Goal: Task Accomplishment & Management: Complete application form

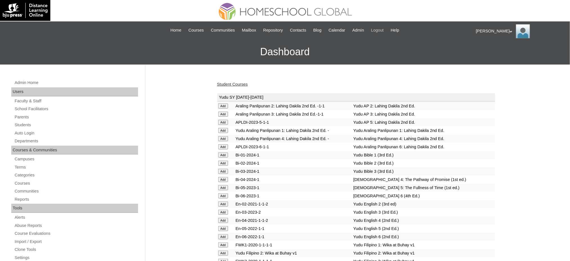
click at [382, 32] on span "Logout" at bounding box center [377, 30] width 13 height 6
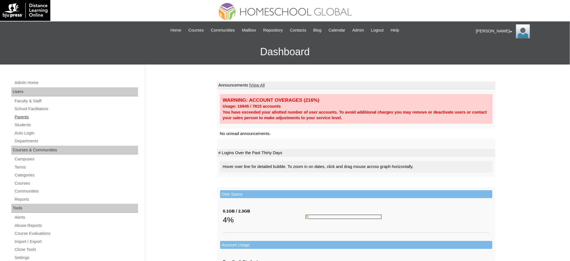
click at [24, 114] on link "Parents" at bounding box center [76, 116] width 124 height 7
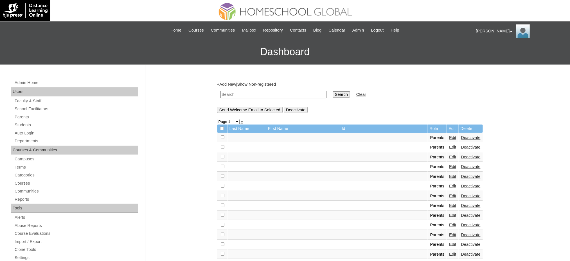
click at [244, 91] on input "text" at bounding box center [274, 95] width 106 height 8
paste input "MHP00459-TECHPH2020"
type input "MHP00459-TECHPH2020"
click at [333, 93] on input "Search" at bounding box center [341, 94] width 17 height 6
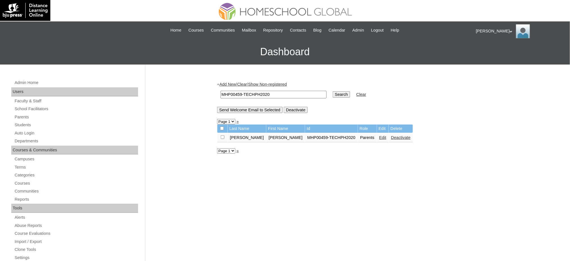
click at [380, 137] on link "Edit" at bounding box center [383, 137] width 7 height 5
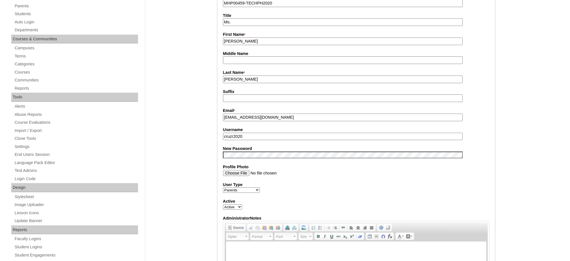
scroll to position [113, 0]
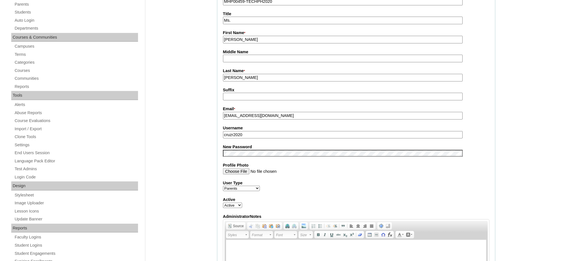
click at [257, 131] on input "cruzr2020" at bounding box center [343, 135] width 240 height 8
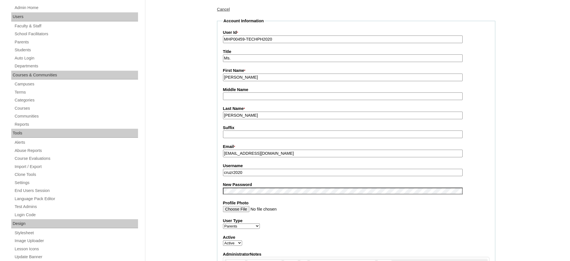
click at [252, 74] on input "Dianne Angeline" at bounding box center [343, 77] width 240 height 8
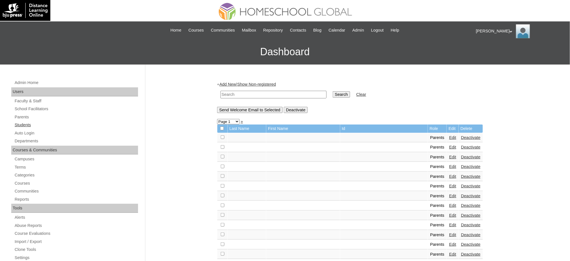
click at [23, 123] on link "Students" at bounding box center [76, 124] width 124 height 7
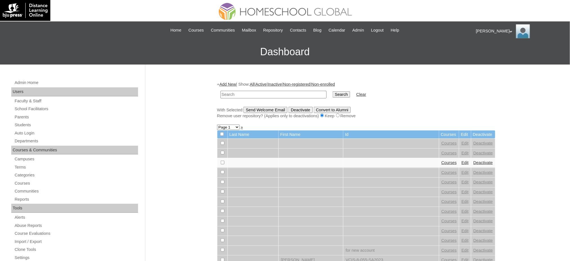
paste input "MHS0611-TECHPH2021"
type input "MHS0611-TECHPH2021"
click at [330, 97] on td "Search" at bounding box center [341, 94] width 23 height 13
click at [333, 93] on input "Search" at bounding box center [341, 94] width 17 height 6
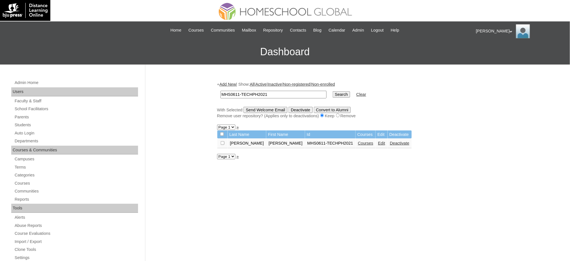
click at [378, 141] on link "Edit" at bounding box center [381, 143] width 7 height 5
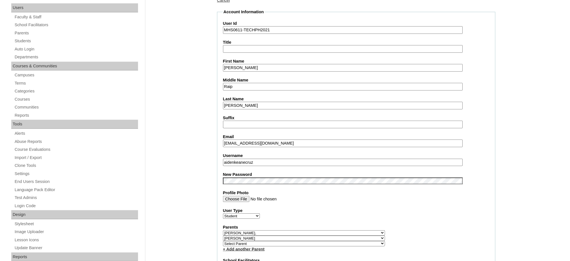
scroll to position [113, 0]
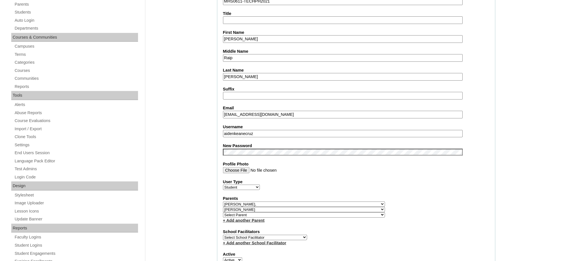
click at [265, 130] on input "aidenkeanecruz" at bounding box center [343, 134] width 240 height 8
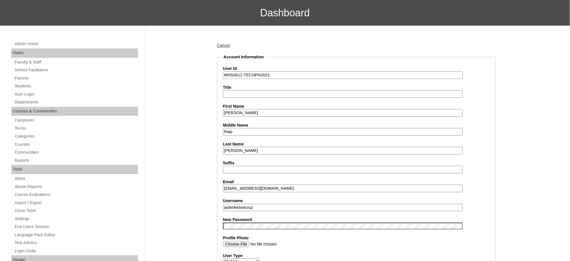
scroll to position [37, 0]
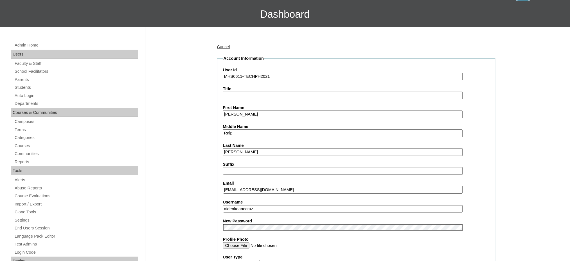
click at [250, 111] on input "Aiden Keane" at bounding box center [343, 114] width 240 height 8
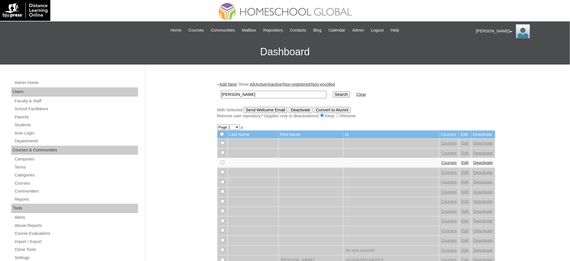
type input "[PERSON_NAME]"
click at [333, 95] on input "Search" at bounding box center [341, 94] width 17 height 6
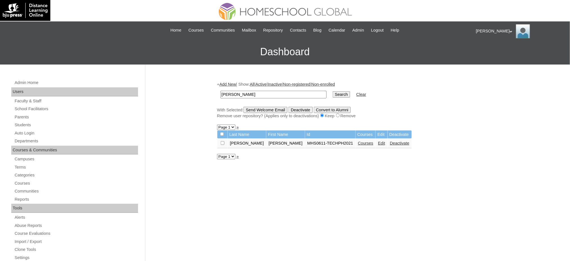
click at [358, 142] on link "Courses" at bounding box center [365, 143] width 15 height 5
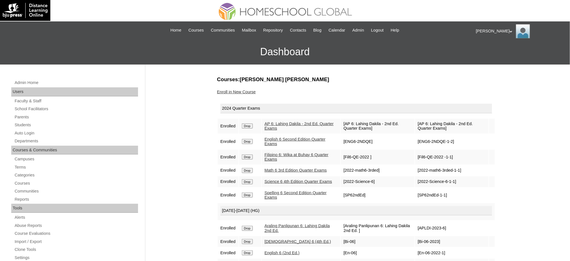
click at [245, 126] on input "Drop" at bounding box center [247, 125] width 11 height 5
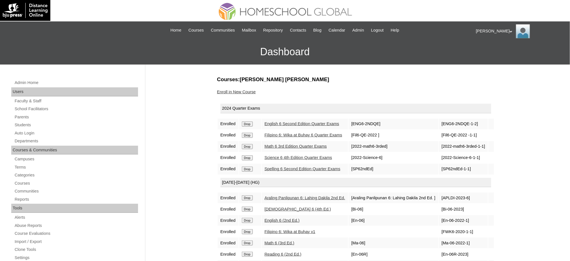
click at [250, 125] on td "Drop" at bounding box center [250, 123] width 22 height 11
click at [252, 123] on input "Drop" at bounding box center [247, 123] width 11 height 5
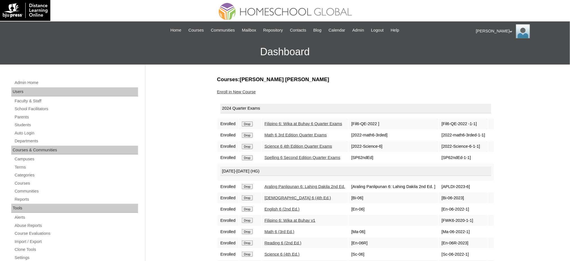
click at [250, 124] on input "Drop" at bounding box center [247, 123] width 11 height 5
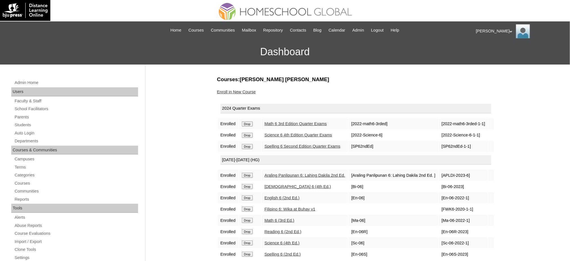
click at [247, 123] on input "Drop" at bounding box center [247, 123] width 11 height 5
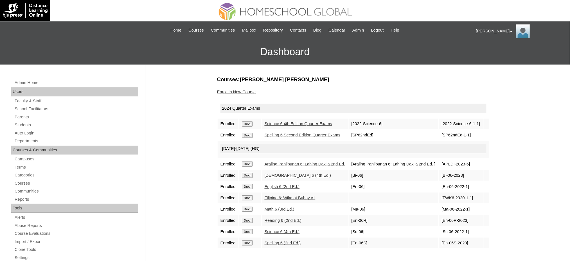
click at [249, 124] on input "Drop" at bounding box center [247, 123] width 11 height 5
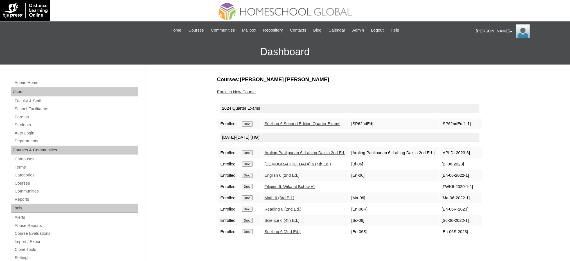
click at [246, 122] on input "Drop" at bounding box center [247, 123] width 11 height 5
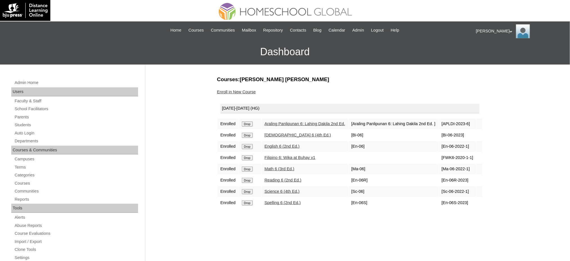
click at [252, 121] on input "Drop" at bounding box center [247, 123] width 11 height 5
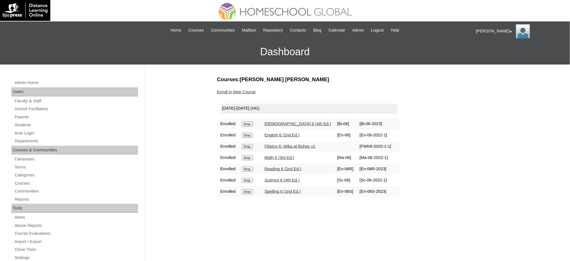
click at [252, 124] on input "Drop" at bounding box center [247, 123] width 11 height 5
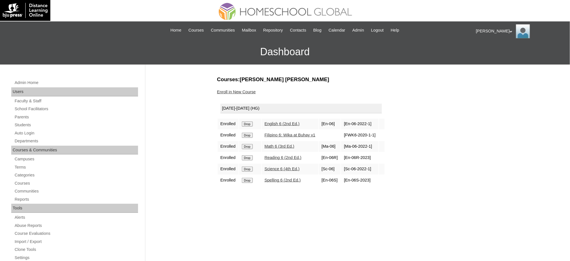
click at [250, 123] on input "Drop" at bounding box center [247, 123] width 11 height 5
click at [248, 124] on input "Drop" at bounding box center [247, 123] width 11 height 5
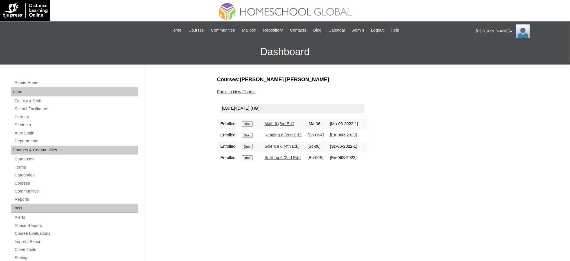
click at [251, 124] on input "Drop" at bounding box center [247, 123] width 11 height 5
click at [244, 124] on input "Drop" at bounding box center [247, 123] width 11 height 5
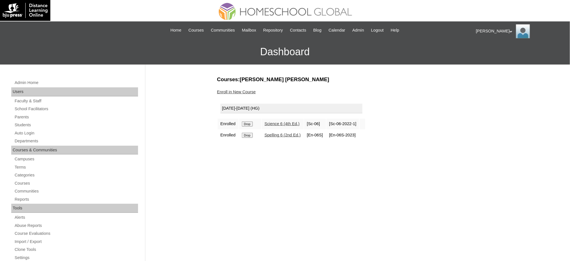
click at [248, 122] on input "Drop" at bounding box center [247, 123] width 11 height 5
click at [247, 121] on input "Drop" at bounding box center [247, 123] width 11 height 5
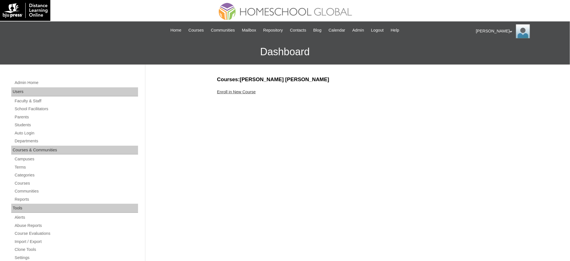
click at [237, 92] on link "Enroll in New Course" at bounding box center [236, 91] width 39 height 5
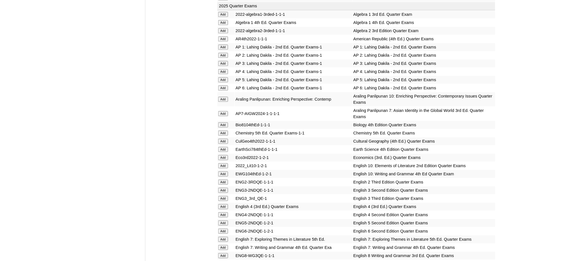
scroll to position [600, 0]
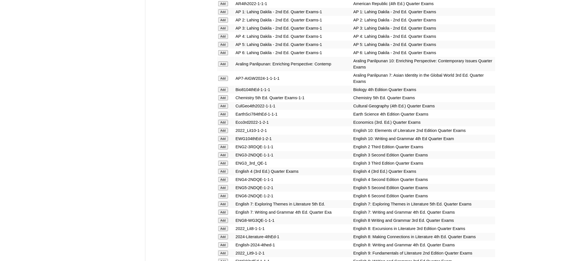
click at [225, 76] on input "Add" at bounding box center [223, 78] width 10 height 5
click at [222, 111] on input "Add" at bounding box center [223, 113] width 10 height 5
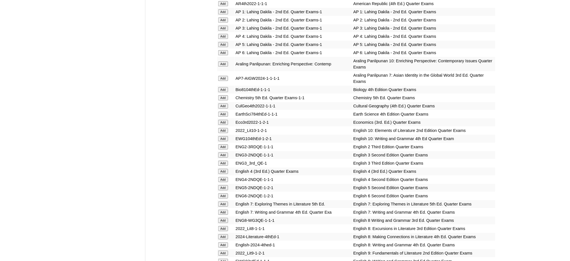
click at [222, 111] on input "Add" at bounding box center [223, 113] width 10 height 5
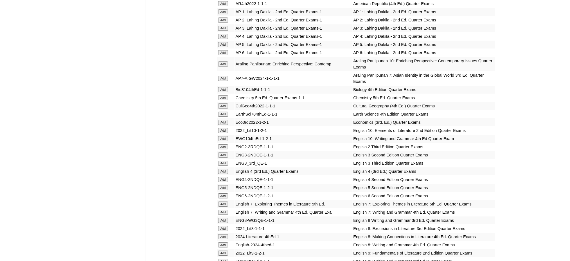
click at [222, 111] on input "Add" at bounding box center [223, 113] width 10 height 5
click at [224, 201] on input "Add" at bounding box center [223, 203] width 10 height 5
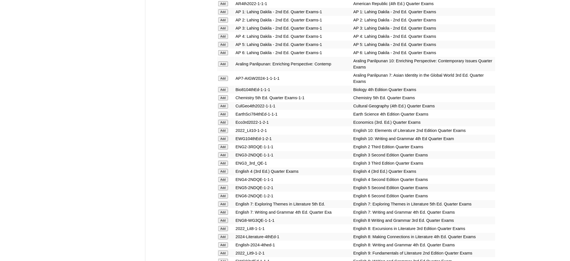
click at [224, 201] on input "Add" at bounding box center [223, 203] width 10 height 5
click at [227, 209] on input "Add" at bounding box center [223, 211] width 10 height 5
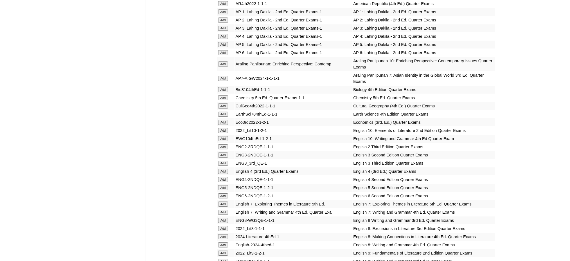
click at [227, 209] on input "Add" at bounding box center [223, 211] width 10 height 5
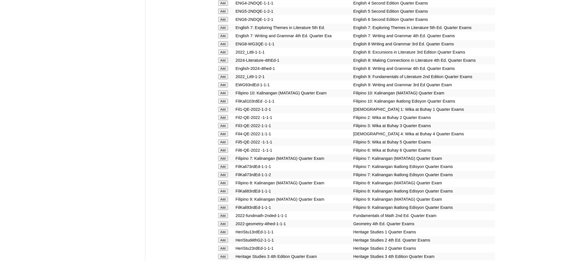
scroll to position [788, 0]
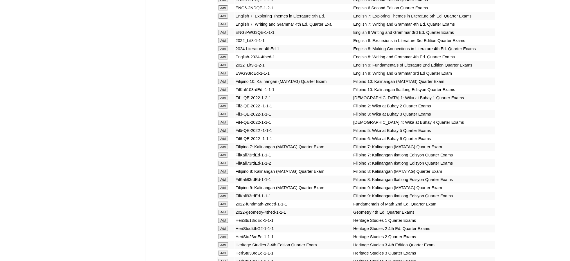
click at [222, 144] on input "Add" at bounding box center [223, 146] width 10 height 5
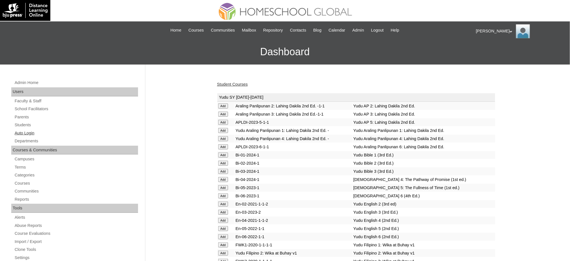
click at [23, 134] on link "Auto Login" at bounding box center [76, 132] width 124 height 7
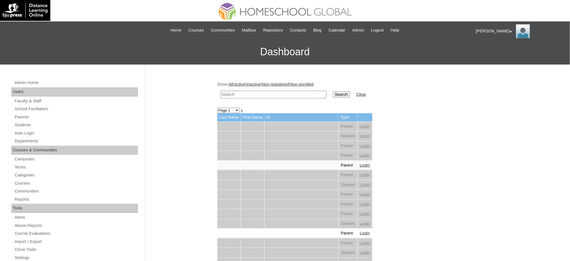
click at [291, 96] on input "text" at bounding box center [274, 95] width 106 height 8
paste input "Torralba"
type input "Torralba"
click at [333, 95] on input "Search" at bounding box center [341, 94] width 17 height 6
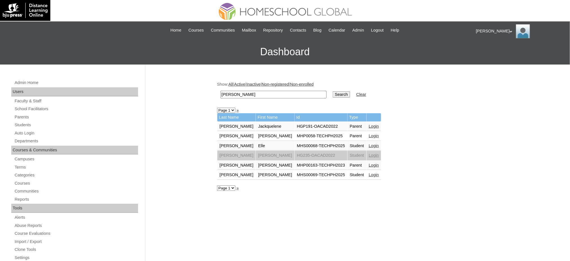
click at [369, 172] on link "Login" at bounding box center [374, 174] width 10 height 5
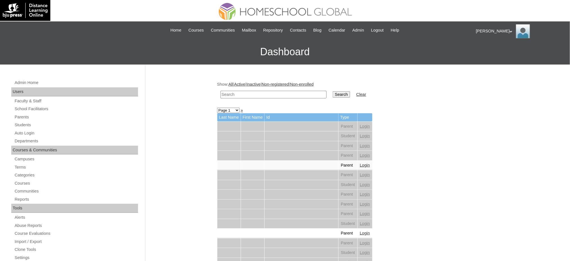
click at [243, 95] on input "text" at bounding box center [274, 95] width 106 height 8
paste input "[PERSON_NAME]"
type input "[PERSON_NAME]"
click at [333, 93] on input "Search" at bounding box center [341, 94] width 17 height 6
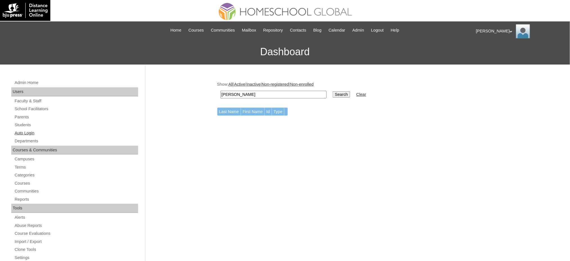
click at [27, 133] on link "Auto Login" at bounding box center [76, 132] width 124 height 7
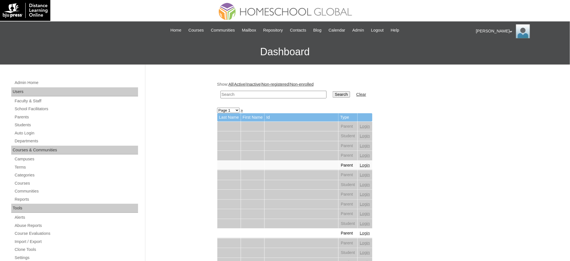
drag, startPoint x: 0, startPoint y: 0, endPoint x: 268, endPoint y: 92, distance: 282.9
click at [268, 92] on input "text" at bounding box center [274, 95] width 106 height 8
paste input "[PERSON_NAME]"
type input "[PERSON_NAME]"
click at [333, 95] on input "Search" at bounding box center [341, 94] width 17 height 6
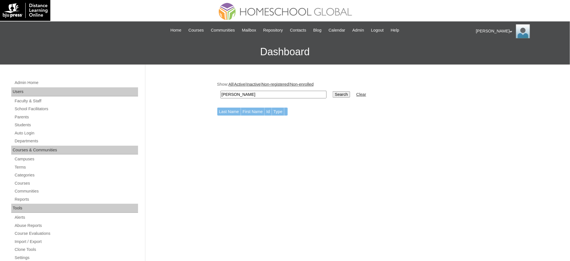
click at [233, 96] on input "[PERSON_NAME]" at bounding box center [274, 95] width 106 height 8
paste input "[PERSON_NAME]"
type input "[PERSON_NAME]"
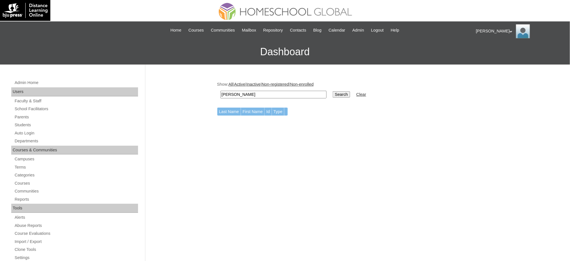
click at [333, 93] on input "Search" at bounding box center [341, 94] width 17 height 6
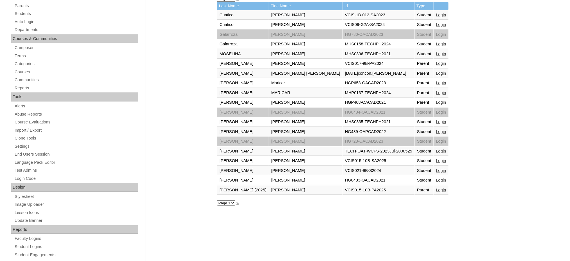
scroll to position [113, 0]
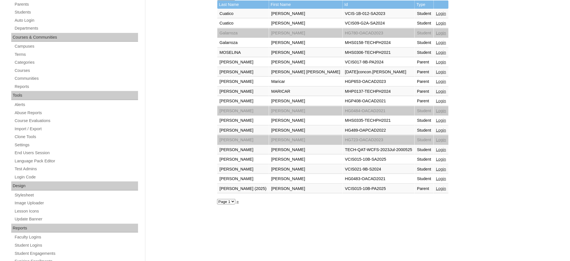
click at [436, 118] on link "Login" at bounding box center [441, 120] width 10 height 5
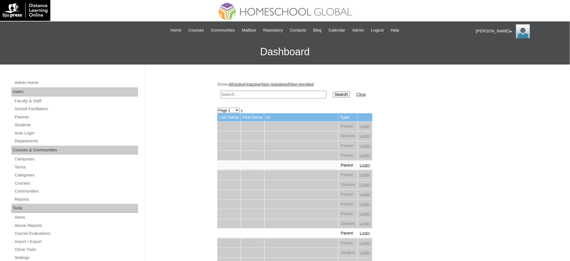
click at [263, 95] on input "text" at bounding box center [274, 95] width 106 height 8
paste input "[PERSON_NAME]"
type input "ohann Dominic"
click at [333, 92] on input "Search" at bounding box center [341, 94] width 17 height 6
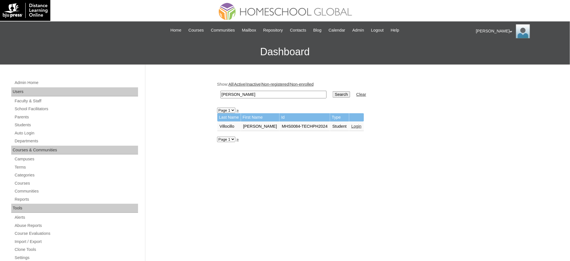
click at [354, 124] on link "Login" at bounding box center [357, 126] width 10 height 5
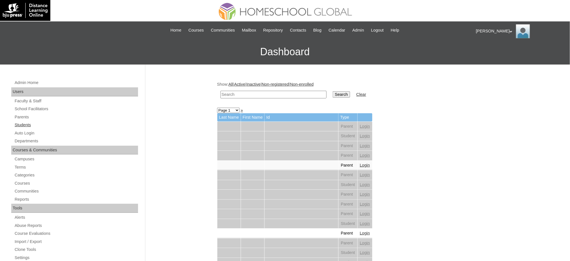
click at [21, 122] on link "Students" at bounding box center [76, 124] width 124 height 7
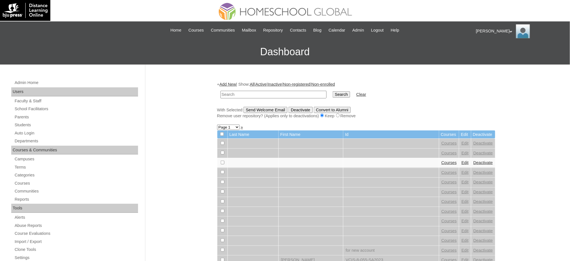
click at [246, 94] on input "text" at bounding box center [274, 95] width 106 height 8
paste input "[PERSON_NAME]"
type input "[PERSON_NAME]"
click at [333, 92] on input "Search" at bounding box center [341, 94] width 17 height 6
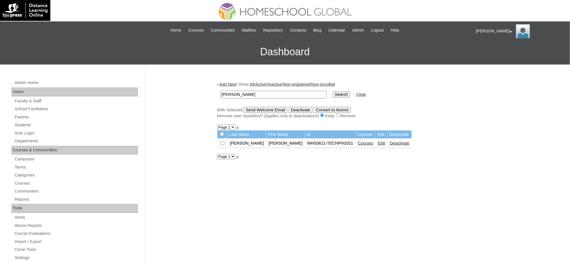
click at [358, 141] on link "Courses" at bounding box center [365, 143] width 15 height 5
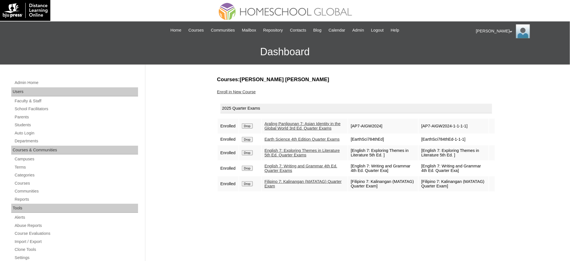
click at [244, 91] on link "Enroll in New Course" at bounding box center [236, 91] width 39 height 5
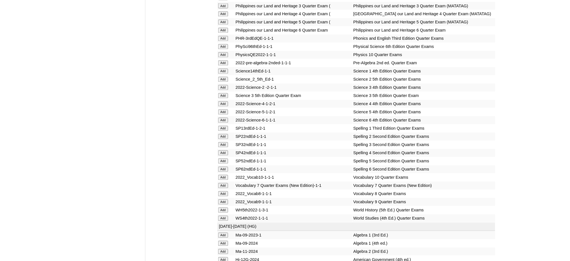
scroll to position [1163, 0]
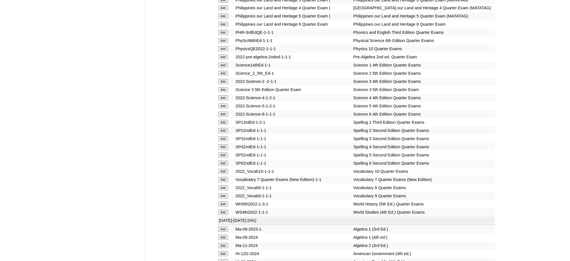
click at [223, 55] on input "Add" at bounding box center [223, 57] width 10 height 5
click at [221, 177] on input "Add" at bounding box center [223, 179] width 10 height 5
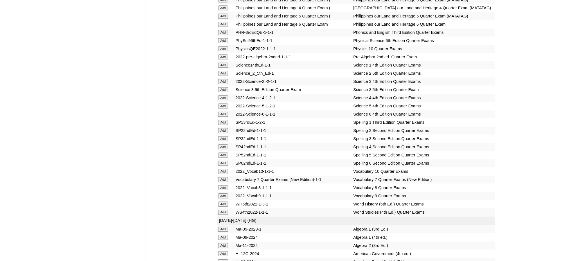
click at [221, 177] on input "Add" at bounding box center [223, 179] width 10 height 5
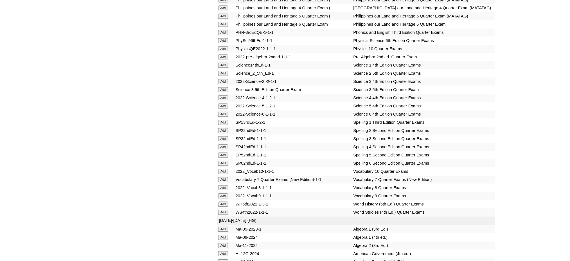
click at [221, 177] on input "Add" at bounding box center [223, 179] width 10 height 5
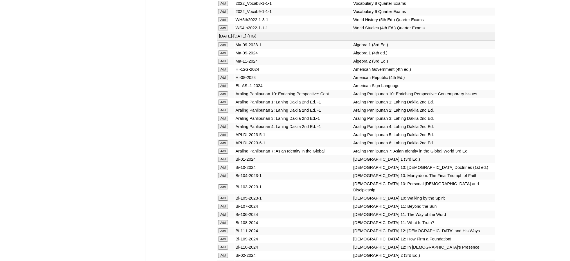
scroll to position [1350, 0]
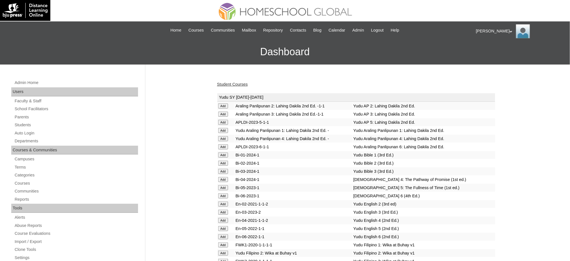
click at [238, 82] on link "Student Courses" at bounding box center [232, 84] width 31 height 5
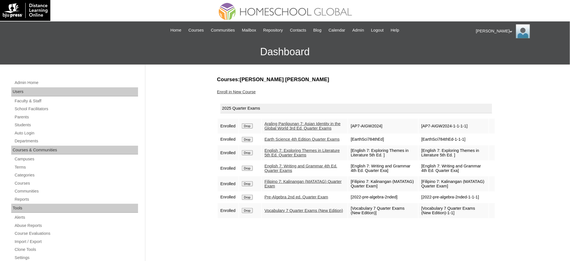
click at [248, 91] on link "Enroll in New Course" at bounding box center [236, 91] width 39 height 5
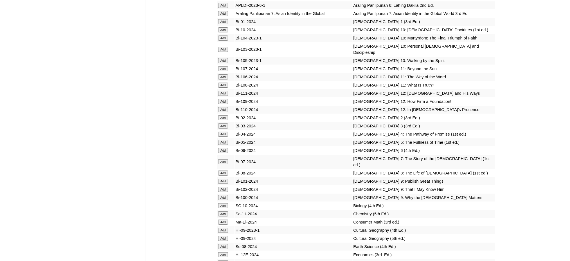
scroll to position [1463, 0]
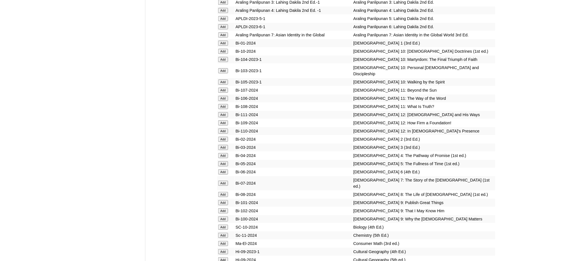
click at [220, 32] on input "Add" at bounding box center [223, 34] width 10 height 5
click at [223, 180] on input "Add" at bounding box center [223, 182] width 10 height 5
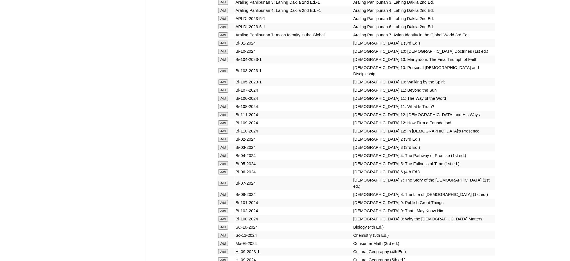
click at [223, 180] on input "Add" at bounding box center [223, 182] width 10 height 5
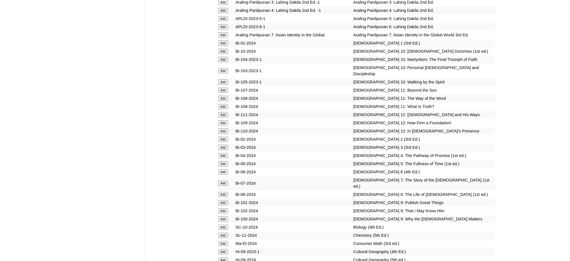
click at [223, 180] on input "Add" at bounding box center [223, 182] width 10 height 5
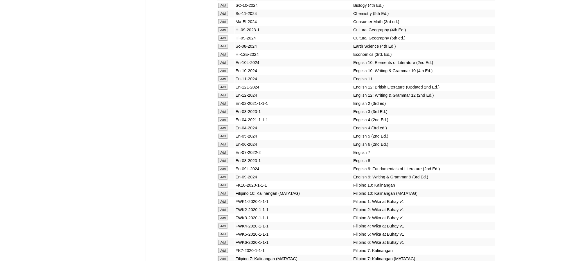
scroll to position [1688, 0]
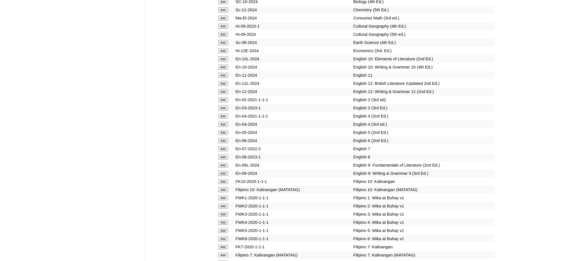
click at [225, 146] on input "Add" at bounding box center [223, 148] width 10 height 5
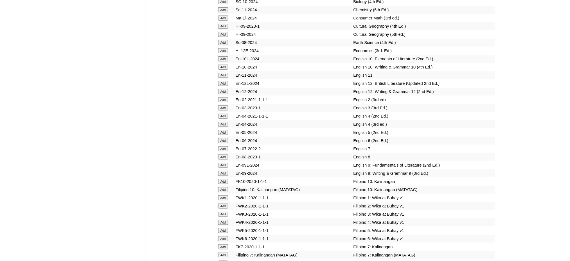
click at [225, 146] on input "Add" at bounding box center [223, 148] width 10 height 5
click at [225, 252] on input "Add" at bounding box center [223, 254] width 10 height 5
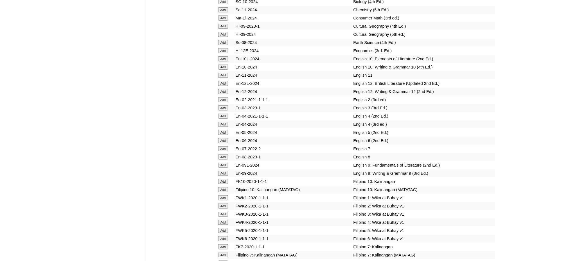
click at [225, 252] on input "Add" at bounding box center [223, 254] width 10 height 5
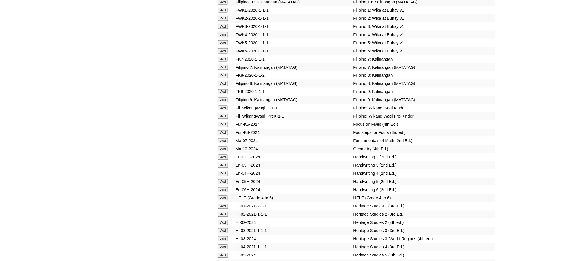
scroll to position [1913, 0]
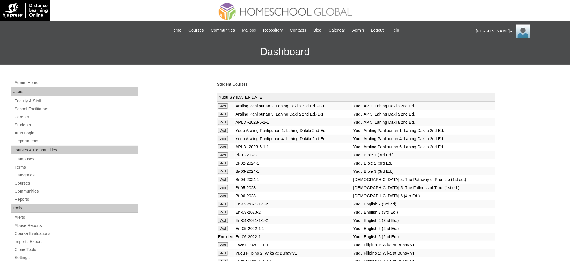
click at [244, 81] on div "Student Courses" at bounding box center [356, 84] width 279 height 6
click at [244, 82] on link "Student Courses" at bounding box center [232, 84] width 31 height 5
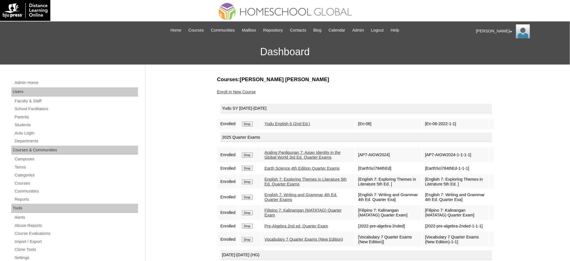
click at [251, 122] on input "Drop" at bounding box center [247, 123] width 11 height 5
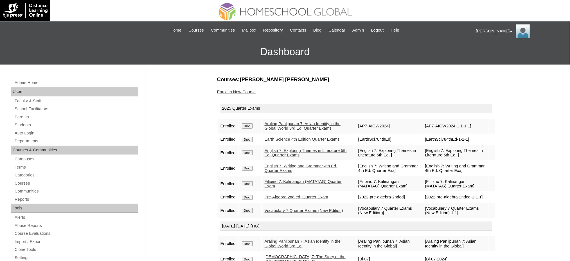
scroll to position [37, 0]
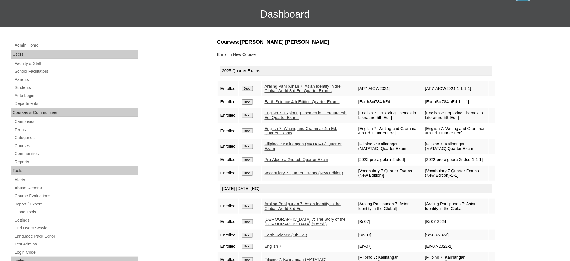
click at [235, 55] on link "Enroll in New Course" at bounding box center [236, 54] width 39 height 5
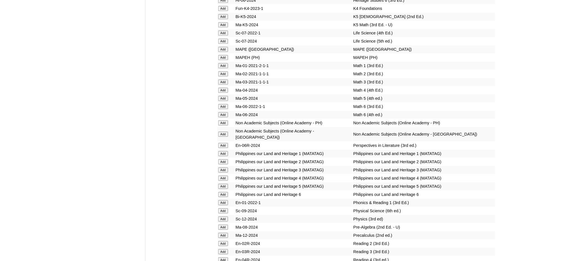
scroll to position [2100, 0]
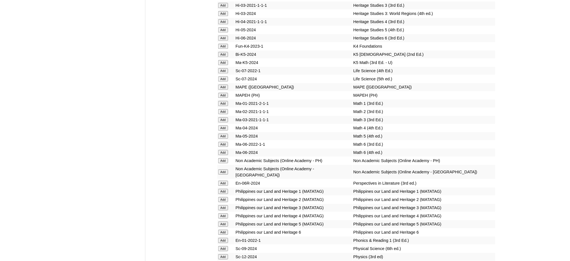
click at [221, 93] on input "Add" at bounding box center [223, 95] width 10 height 5
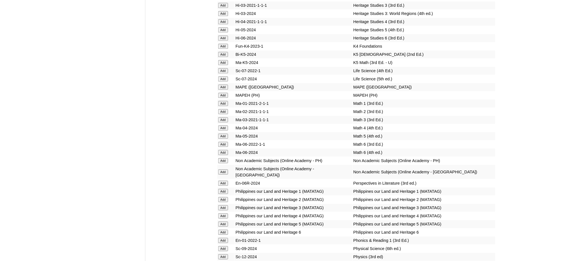
click at [221, 93] on input "Add" at bounding box center [223, 95] width 10 height 5
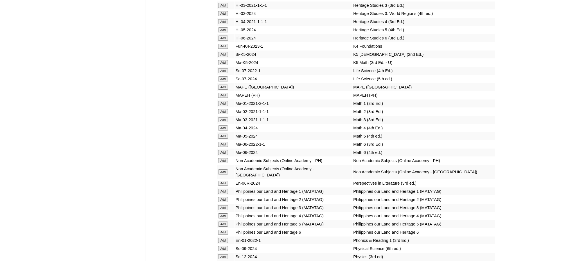
click at [226, 260] on input "Add" at bounding box center [223, 264] width 10 height 5
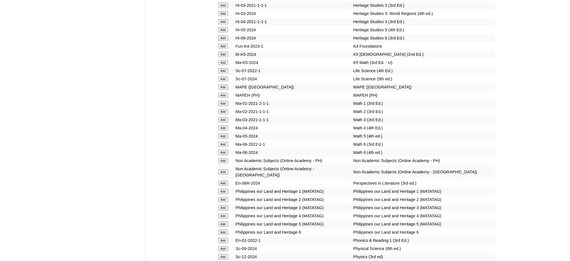
click at [226, 260] on input "Add" at bounding box center [223, 264] width 10 height 5
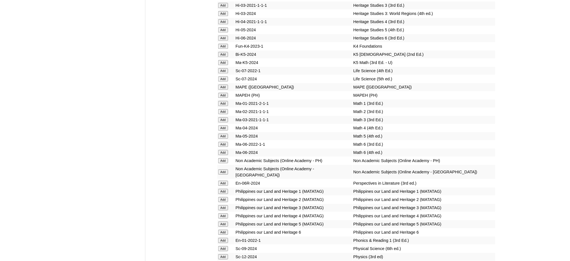
scroll to position [2325, 0]
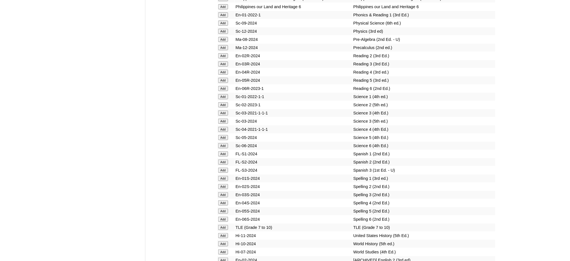
click at [222, 225] on input "Add" at bounding box center [223, 227] width 10 height 5
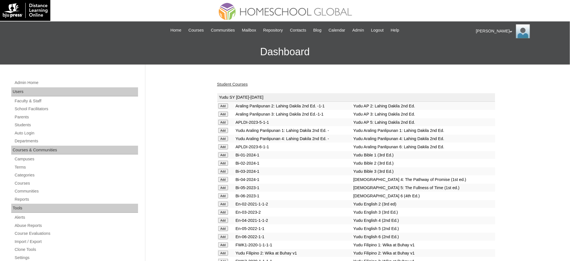
click at [245, 84] on link "Student Courses" at bounding box center [232, 84] width 31 height 5
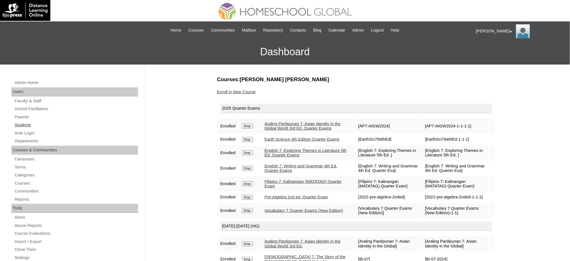
click at [21, 125] on link "Students" at bounding box center [76, 124] width 124 height 7
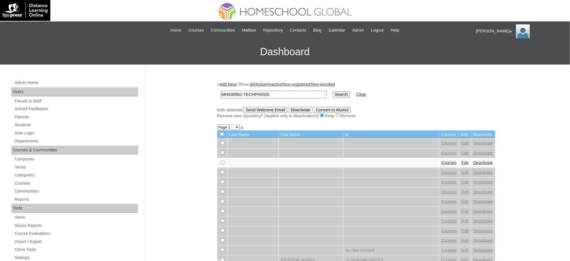
type input "MHS00561-TECHPH2020"
click at [333, 93] on input "Search" at bounding box center [341, 94] width 17 height 6
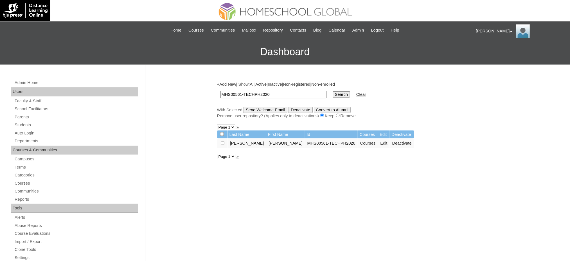
click at [381, 141] on link "Edit" at bounding box center [384, 143] width 7 height 5
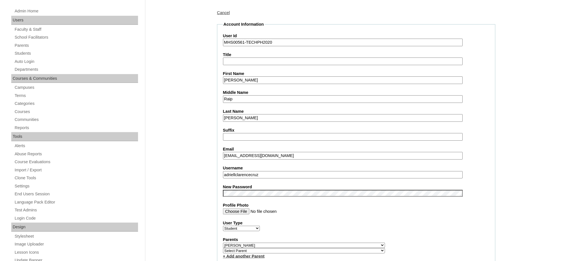
scroll to position [75, 0]
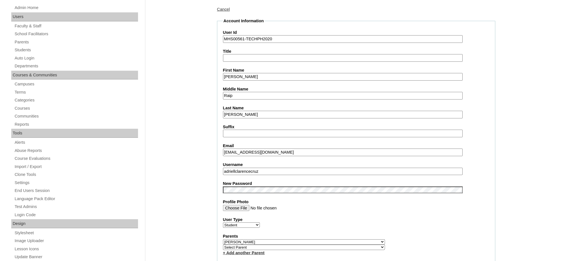
click at [255, 167] on input "adriellclarencecruz" at bounding box center [343, 171] width 240 height 8
click at [235, 74] on input "[PERSON_NAME]" at bounding box center [343, 77] width 240 height 8
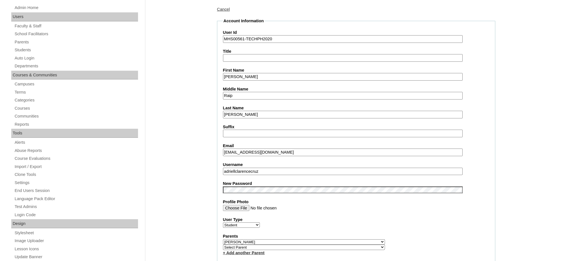
click at [235, 74] on input "[PERSON_NAME]" at bounding box center [343, 77] width 240 height 8
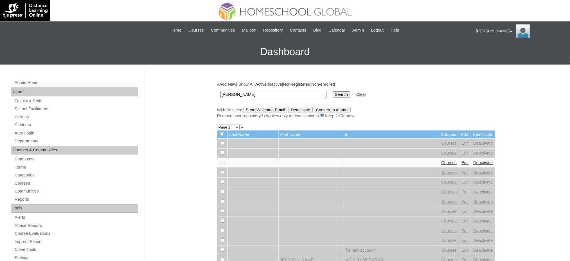
type input "[PERSON_NAME]"
click at [333, 92] on input "Search" at bounding box center [341, 94] width 17 height 6
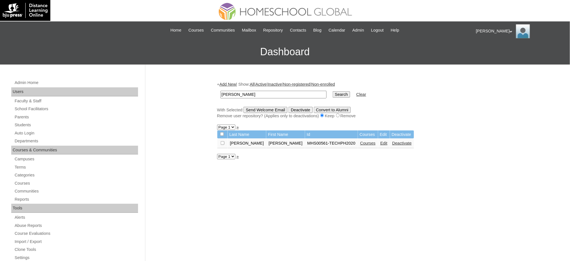
click at [360, 142] on link "Courses" at bounding box center [367, 143] width 15 height 5
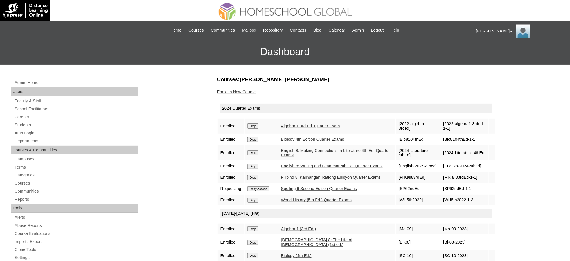
click at [256, 125] on input "Drop" at bounding box center [253, 125] width 11 height 5
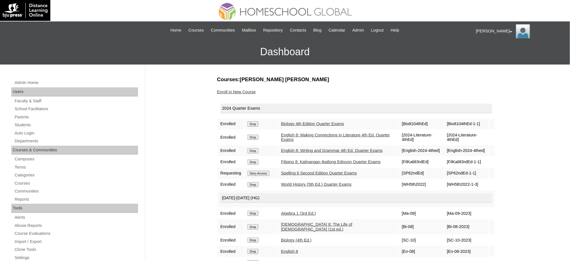
click at [258, 125] on td "Drop" at bounding box center [261, 123] width 33 height 11
click at [259, 118] on td "Drop" at bounding box center [261, 123] width 33 height 11
click at [259, 121] on input "Drop" at bounding box center [253, 123] width 11 height 5
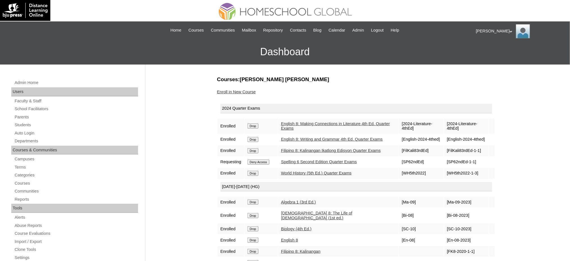
click at [257, 125] on input "Drop" at bounding box center [253, 125] width 11 height 5
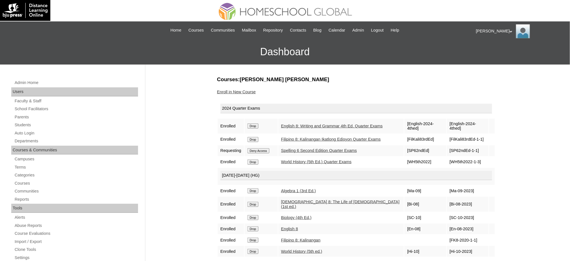
click at [257, 125] on td "Drop" at bounding box center [261, 125] width 33 height 15
click at [257, 123] on input "Drop" at bounding box center [253, 125] width 11 height 5
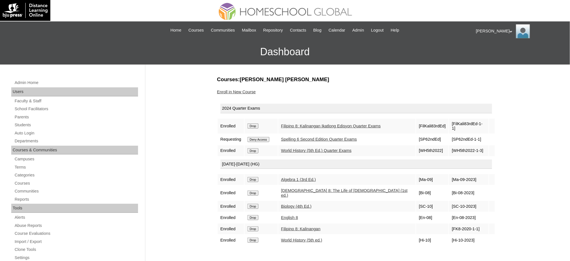
drag, startPoint x: 253, startPoint y: 122, endPoint x: 320, endPoint y: 25, distance: 117.5
click at [253, 123] on input "Drop" at bounding box center [253, 125] width 11 height 5
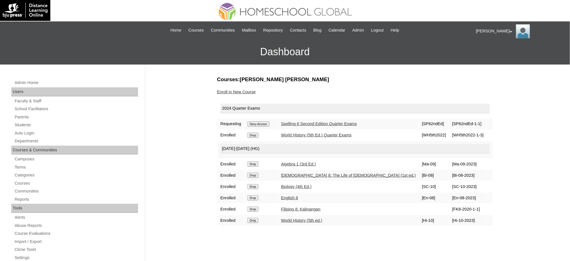
click at [257, 123] on input "Deny Access" at bounding box center [259, 123] width 22 height 5
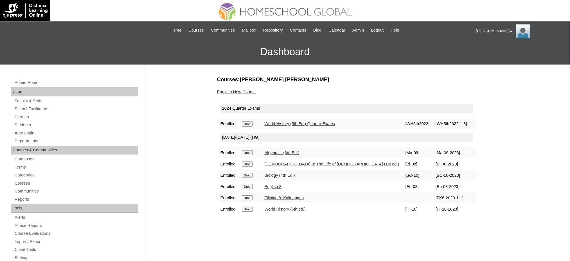
click at [250, 124] on input "Drop" at bounding box center [247, 123] width 11 height 5
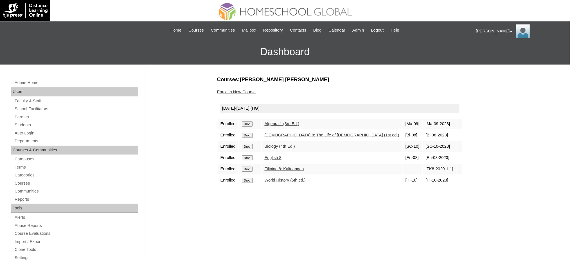
click at [248, 124] on input "Drop" at bounding box center [247, 123] width 11 height 5
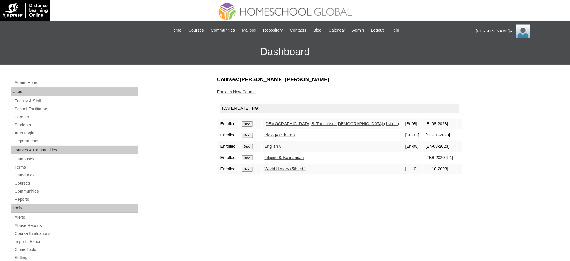
click at [244, 122] on input "Drop" at bounding box center [247, 123] width 11 height 5
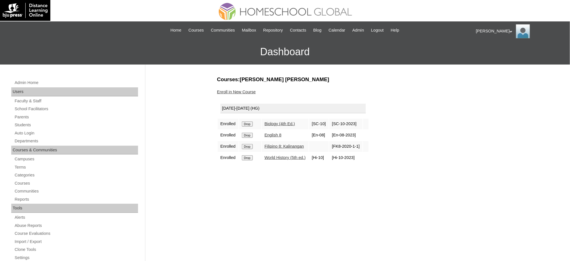
click at [249, 124] on input "Drop" at bounding box center [247, 123] width 11 height 5
click at [248, 125] on input "Drop" at bounding box center [247, 123] width 11 height 5
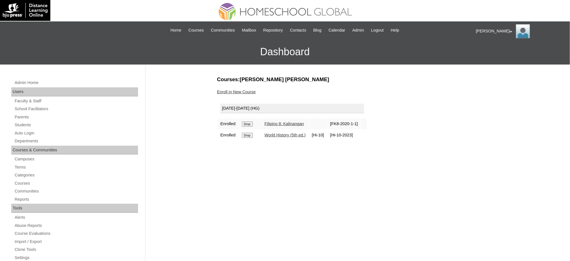
click at [249, 124] on input "Drop" at bounding box center [247, 123] width 11 height 5
click at [248, 122] on input "Drop" at bounding box center [247, 123] width 11 height 5
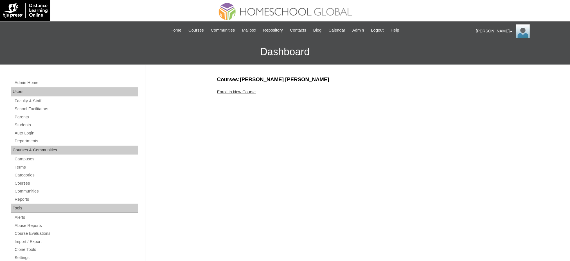
click at [237, 91] on link "Enroll in New Course" at bounding box center [236, 91] width 39 height 5
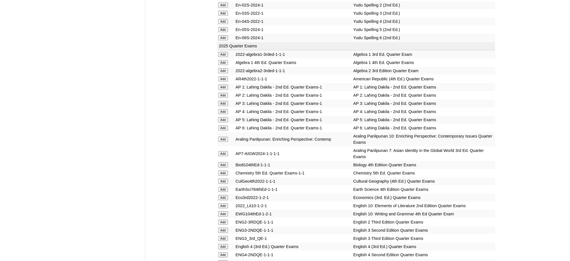
scroll to position [563, 0]
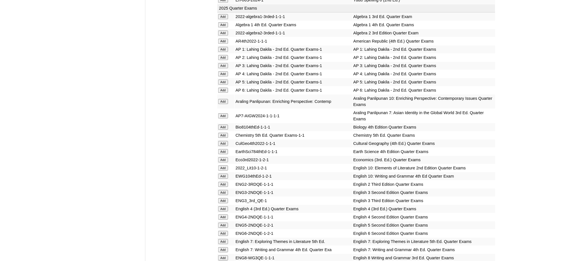
click at [221, 30] on input "Add" at bounding box center [223, 32] width 10 height 5
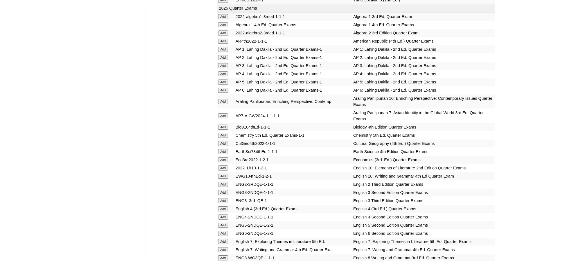
click at [223, 133] on input "Add" at bounding box center [223, 135] width 10 height 5
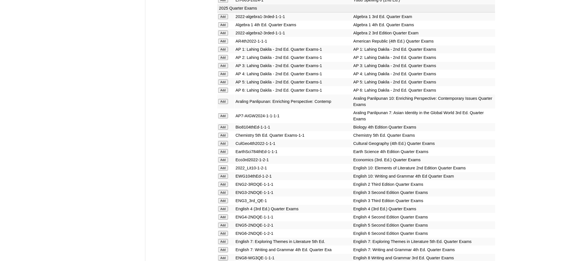
click at [223, 133] on input "Add" at bounding box center [223, 135] width 10 height 5
click at [226, 157] on input "Add" at bounding box center [223, 159] width 10 height 5
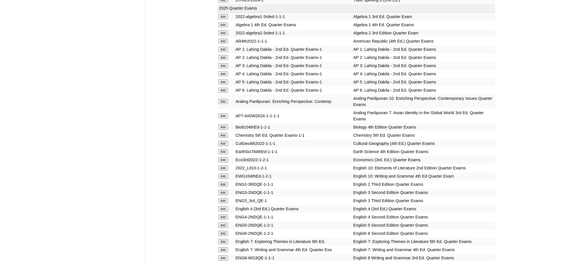
click at [226, 157] on input "Add" at bounding box center [223, 159] width 10 height 5
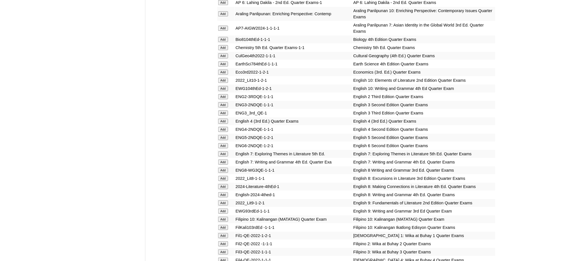
scroll to position [675, 0]
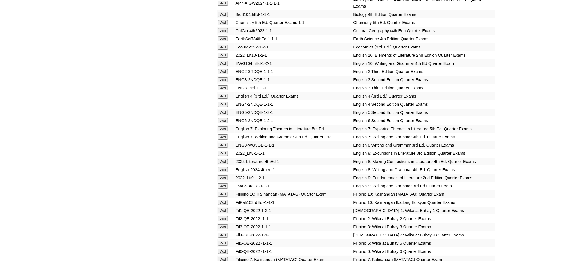
click at [225, 175] on input "Add" at bounding box center [223, 177] width 10 height 5
click at [223, 183] on input "Add" at bounding box center [223, 185] width 10 height 5
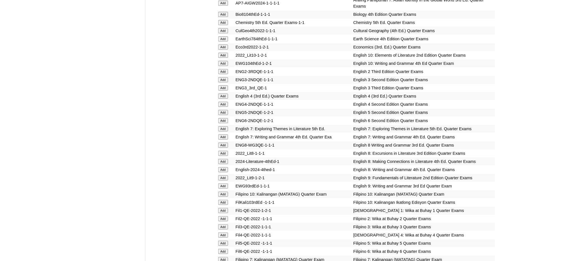
click at [223, 183] on input "Add" at bounding box center [223, 185] width 10 height 5
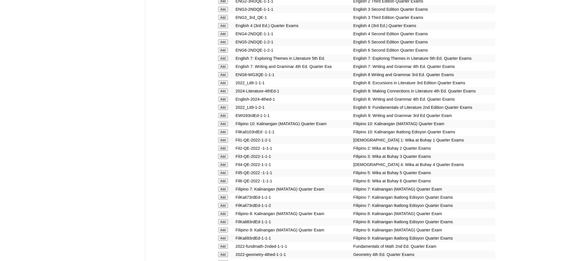
scroll to position [750, 0]
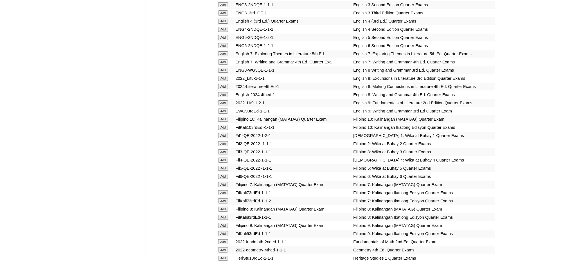
click at [228, 223] on form "Add" at bounding box center [225, 225] width 15 height 5
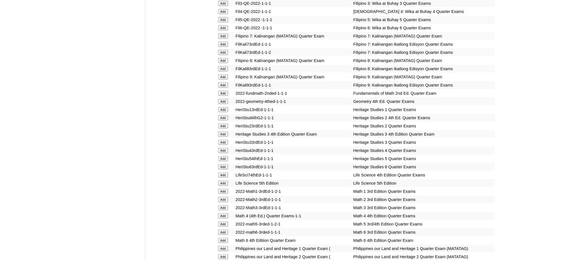
scroll to position [900, 0]
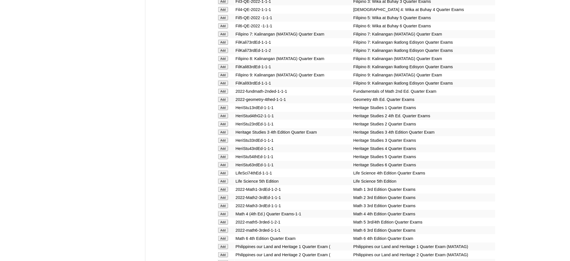
click at [219, 72] on input "Add" at bounding box center [223, 74] width 10 height 5
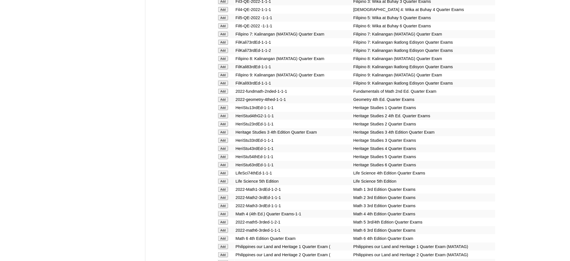
click at [219, 72] on input "Add" at bounding box center [223, 74] width 10 height 5
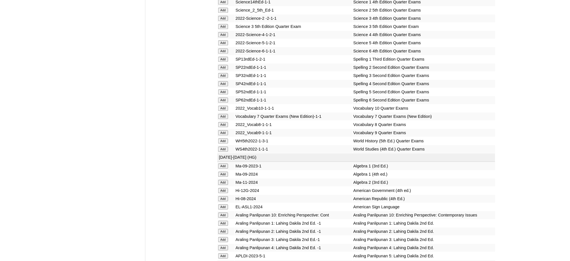
scroll to position [1238, 0]
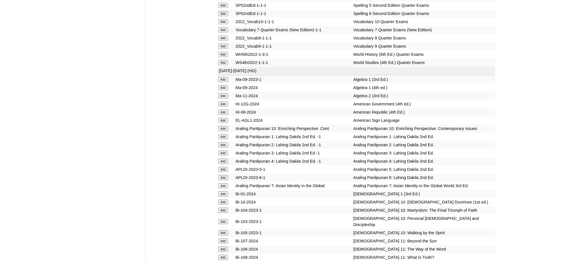
scroll to position [1313, 0]
click at [222, 43] on input "Add" at bounding box center [223, 45] width 10 height 5
click at [221, 93] on input "Add" at bounding box center [223, 95] width 10 height 5
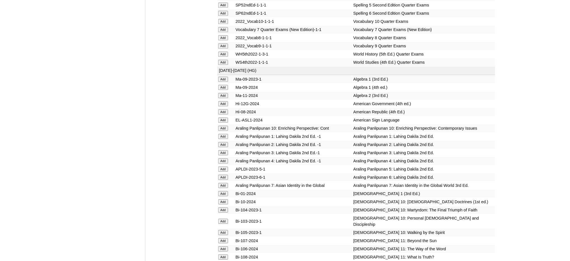
click at [221, 93] on input "Add" at bounding box center [223, 95] width 10 height 5
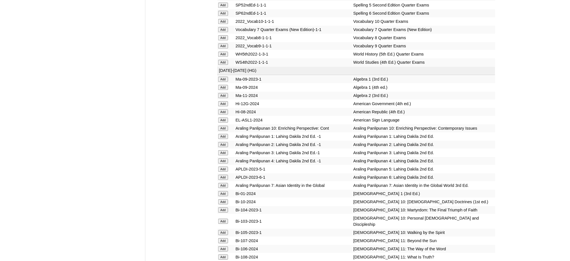
click at [221, 93] on input "Add" at bounding box center [223, 95] width 10 height 5
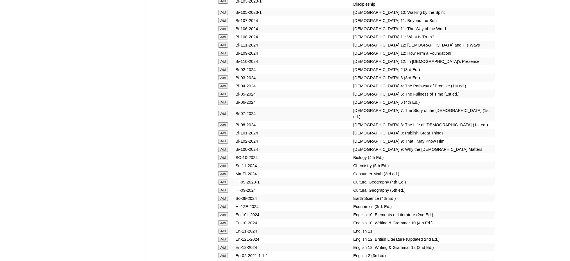
scroll to position [1538, 0]
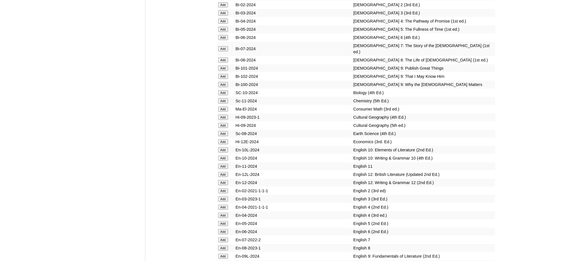
scroll to position [1613, 0]
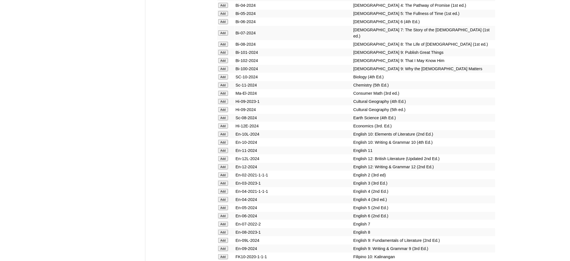
click at [223, 50] on input "Add" at bounding box center [223, 52] width 10 height 5
click at [222, 58] on input "Add" at bounding box center [223, 60] width 10 height 5
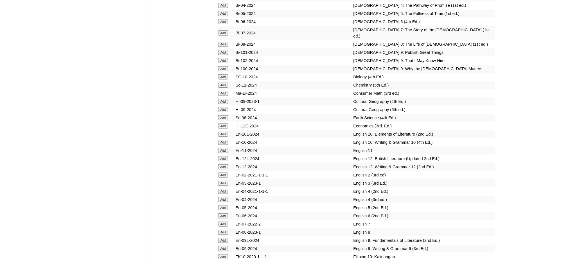
click at [222, 58] on input "Add" at bounding box center [223, 60] width 10 height 5
click at [223, 66] on input "Add" at bounding box center [223, 68] width 10 height 5
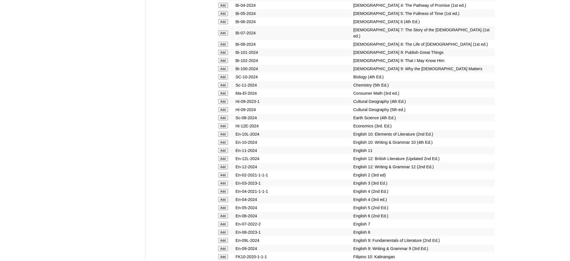
click at [222, 82] on input "Add" at bounding box center [223, 84] width 10 height 5
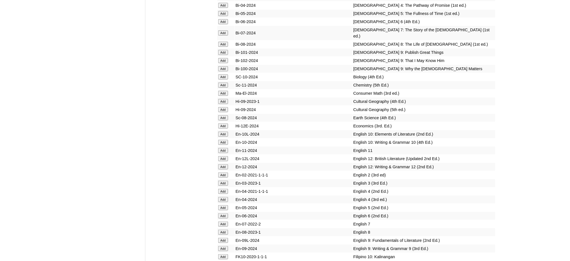
click at [222, 82] on input "Add" at bounding box center [223, 84] width 10 height 5
click at [226, 123] on input "Add" at bounding box center [223, 125] width 10 height 5
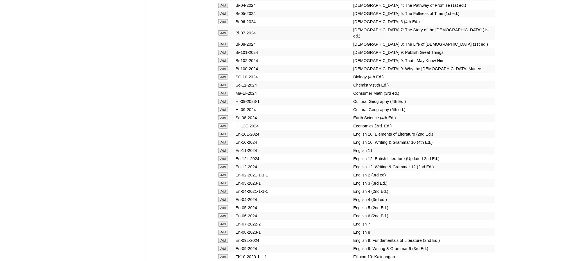
click at [226, 123] on input "Add" at bounding box center [223, 125] width 10 height 5
click at [224, 237] on input "Add" at bounding box center [223, 239] width 10 height 5
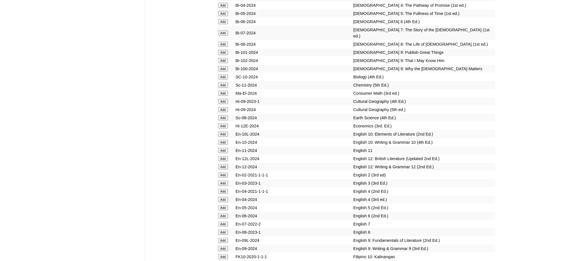
click at [224, 237] on input "Add" at bounding box center [223, 239] width 10 height 5
click at [224, 246] on input "Add" at bounding box center [223, 248] width 10 height 5
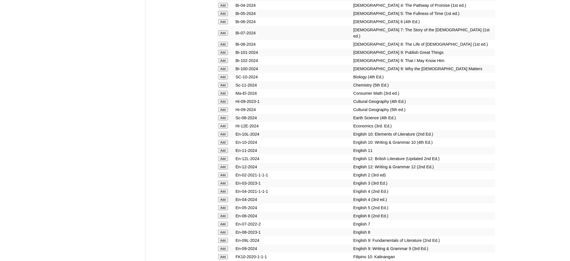
click at [224, 246] on input "Add" at bounding box center [223, 248] width 10 height 5
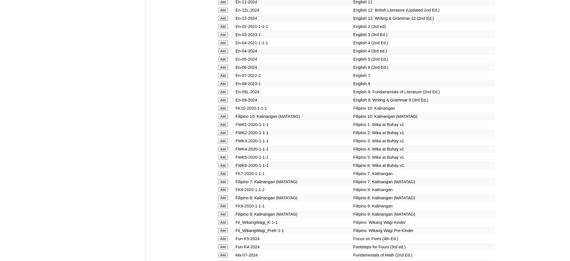
scroll to position [1763, 0]
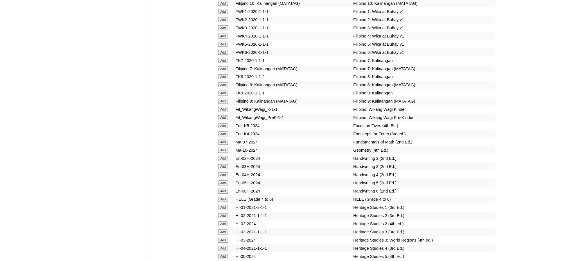
scroll to position [1913, 0]
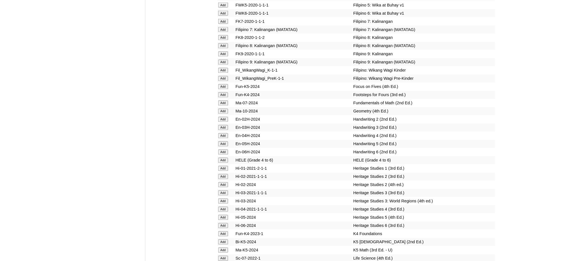
click at [223, 60] on input "Add" at bounding box center [223, 62] width 10 height 5
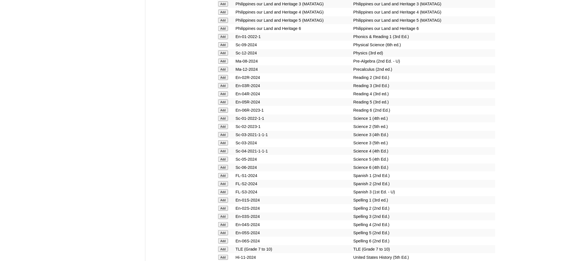
scroll to position [2325, 0]
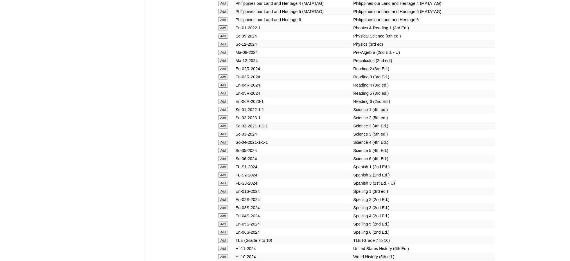
scroll to position [2313, 0]
click at [226, 237] on input "Add" at bounding box center [223, 239] width 10 height 5
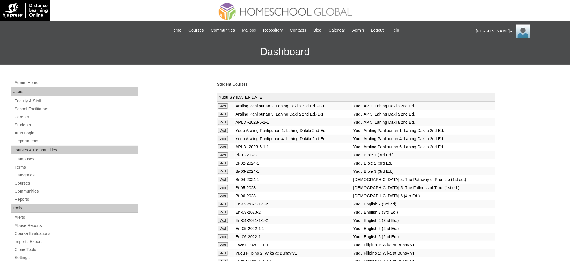
click at [222, 85] on link "Student Courses" at bounding box center [232, 84] width 31 height 5
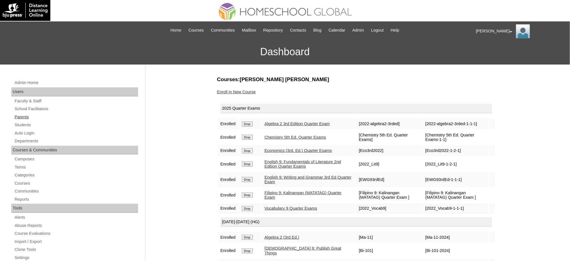
click at [19, 117] on link "Parents" at bounding box center [76, 116] width 124 height 7
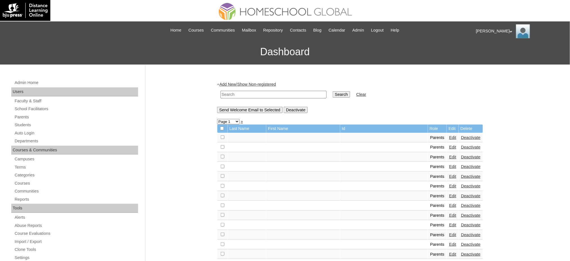
click at [274, 92] on input "text" at bounding box center [274, 95] width 106 height 8
paste input "[EMAIL_ADDRESS][DOMAIN_NAME]"
type input "[EMAIL_ADDRESS][DOMAIN_NAME]"
click at [333, 93] on input "Search" at bounding box center [341, 94] width 17 height 6
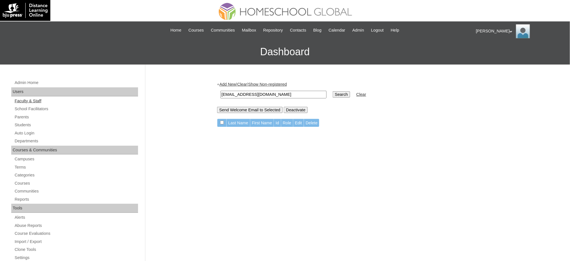
drag, startPoint x: 24, startPoint y: 117, endPoint x: 33, endPoint y: 99, distance: 19.9
click at [24, 117] on link "Parents" at bounding box center [76, 116] width 124 height 7
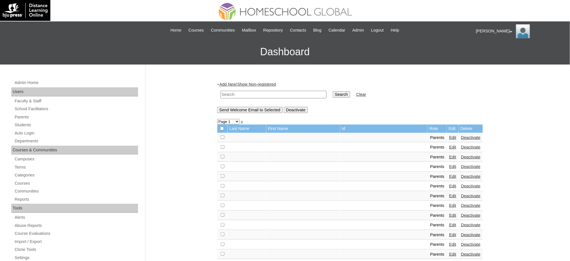
click at [227, 83] on link "Add New" at bounding box center [227, 84] width 17 height 5
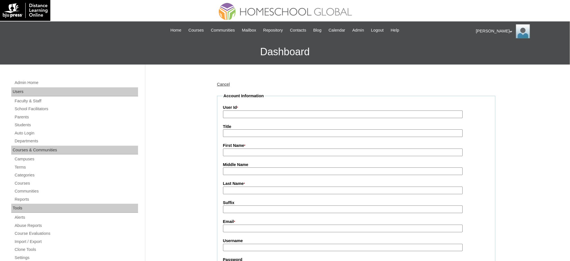
click at [246, 111] on input "User Id *" at bounding box center [343, 114] width 240 height 8
paste input "MHP0205-TECHPH2025"
type input "MHP0205-TECHPH2025"
drag, startPoint x: 232, startPoint y: 132, endPoint x: 237, endPoint y: 136, distance: 6.4
click at [232, 132] on input "Title" at bounding box center [343, 133] width 240 height 8
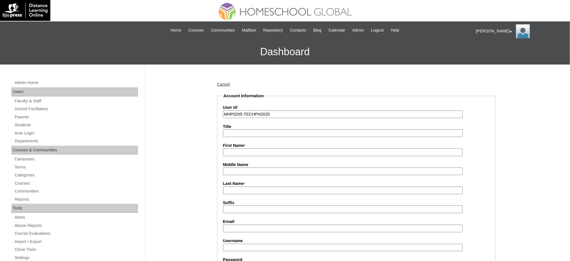
type input "Ms."
click at [264, 151] on input "First Name *" at bounding box center [343, 152] width 240 height 8
paste input "Junalyn"
type input "Junalyn"
click at [233, 187] on input "Last Name *" at bounding box center [343, 190] width 240 height 8
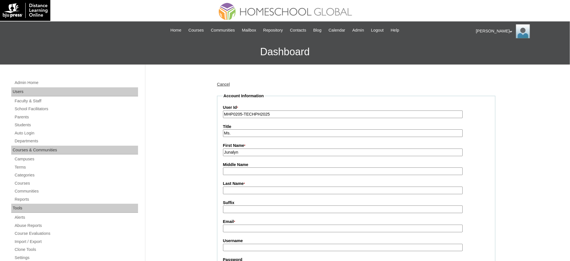
type input "D"
type input "Cedo"
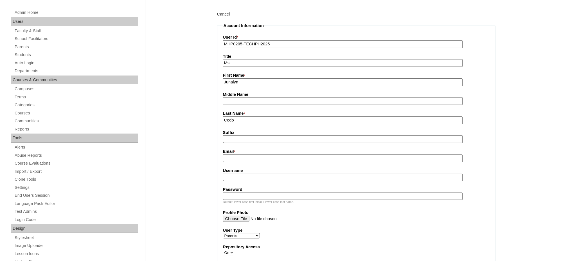
scroll to position [75, 0]
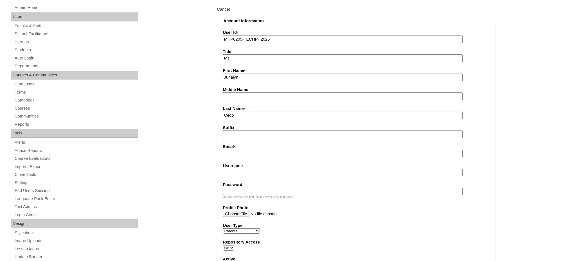
click at [246, 153] on input "Email *" at bounding box center [343, 153] width 240 height 8
paste input "junalynvillarba@gmail.com"
type input "junalynvillarba@gmail.com"
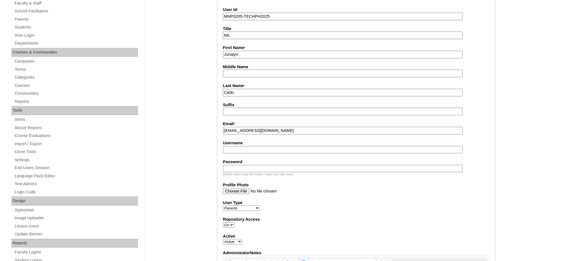
scroll to position [150, 0]
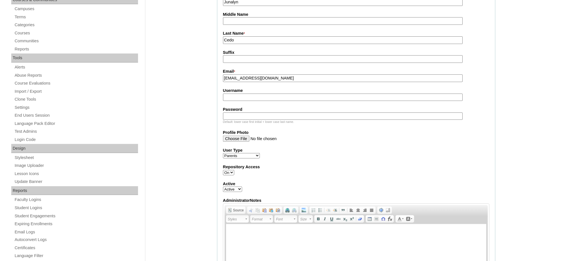
click at [244, 96] on input "Username" at bounding box center [343, 97] width 240 height 8
paste input "villarbaC2025"
type input "villarbaC2025"
click at [247, 112] on input "Password" at bounding box center [343, 116] width 240 height 8
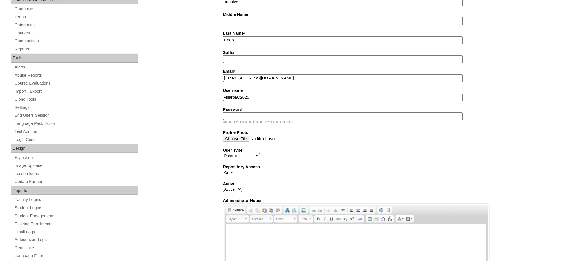
paste input "techFVv752"
type input "techFVv752"
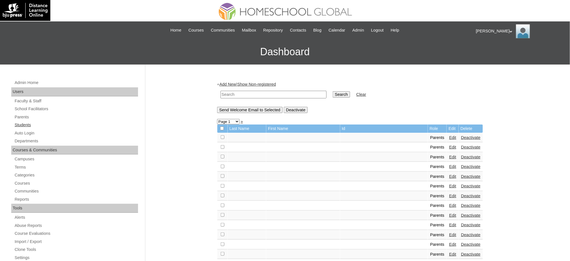
click at [26, 125] on link "Students" at bounding box center [76, 124] width 124 height 7
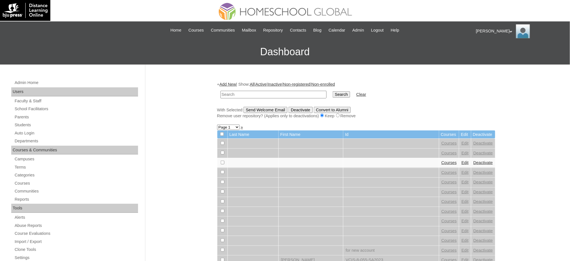
click at [230, 84] on link "Add New" at bounding box center [227, 84] width 17 height 5
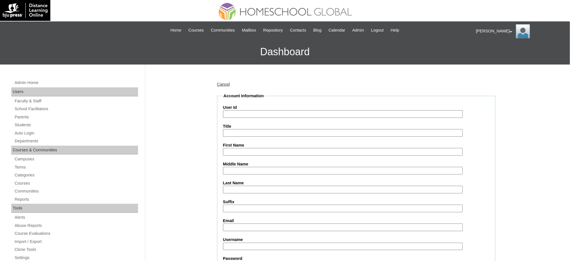
click at [244, 111] on input "User Id" at bounding box center [343, 114] width 240 height 8
paste input "MHS00304-TECHPH2025"
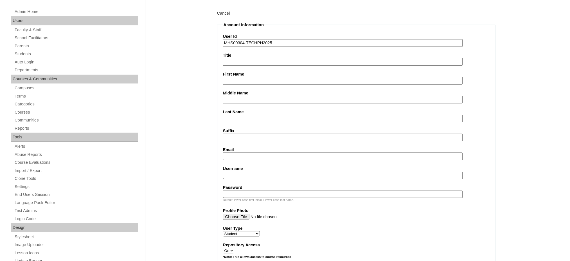
scroll to position [75, 0]
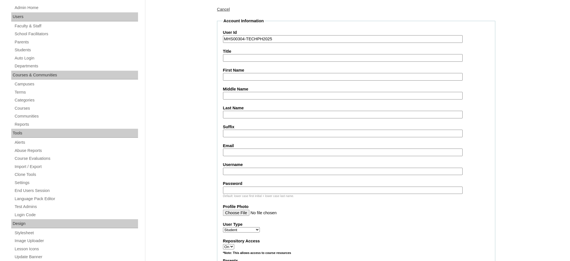
type input "MHS00304-TECHPH2025"
click at [231, 78] on input "First Name" at bounding box center [343, 77] width 240 height 8
paste input "Frances Vince"
type input "Frances Vince"
click at [239, 111] on input "Last Name" at bounding box center [343, 115] width 240 height 8
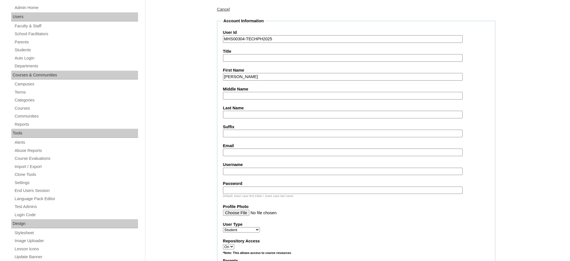
paste input "Villarba"
type input "Villarba"
click at [235, 94] on input "Middle Name" at bounding box center [343, 96] width 240 height 8
type input "Cedo"
click at [243, 150] on input "Email" at bounding box center [343, 152] width 240 height 8
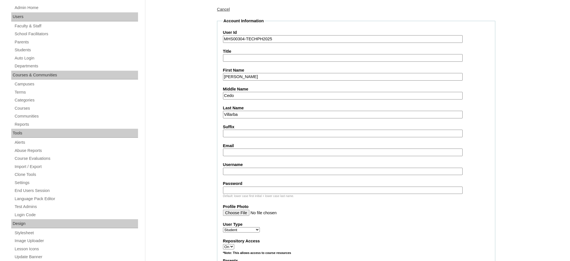
paste input "junalynvillarba@gmail.com"
type input "junalynvillarba@gmail.com"
click at [239, 169] on input "Username" at bounding box center [343, 171] width 240 height 8
paste input "francesvillarba"
type input "francesvillarba"
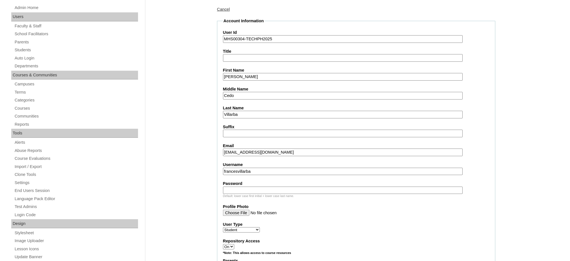
click at [248, 186] on input "Password" at bounding box center [343, 190] width 240 height 8
paste input "250006370"
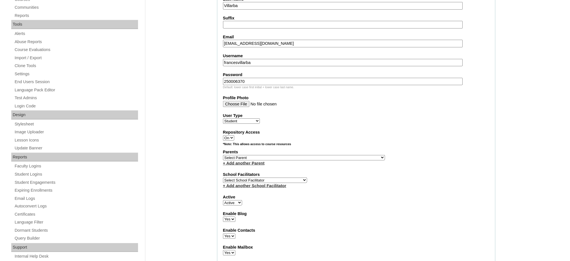
scroll to position [187, 0]
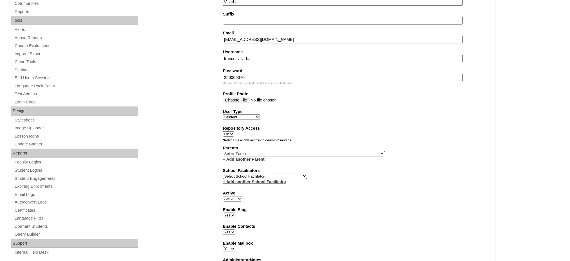
type input "250006370"
click at [318, 151] on select "Select Parent , , , , , , , , , , , , , , , , , , , , , , , , , , , , , , , , ,…" at bounding box center [304, 153] width 162 height 5
click at [320, 151] on select "Select Parent , , , , , , , , , , , , , , , , , , , , , , , , , , , , , , , , ,…" at bounding box center [304, 153] width 162 height 5
select select "43990"
click at [223, 151] on select "Select Parent , , , , , , , , , , , , , , , , , , , , , , , , , , , , , , , , ,…" at bounding box center [304, 153] width 162 height 5
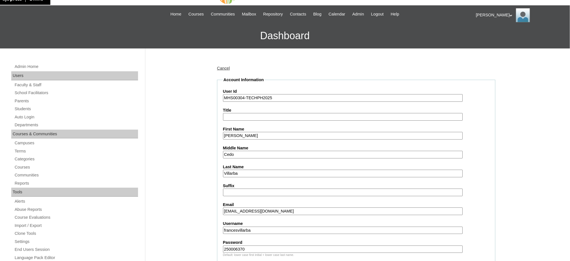
scroll to position [0, 0]
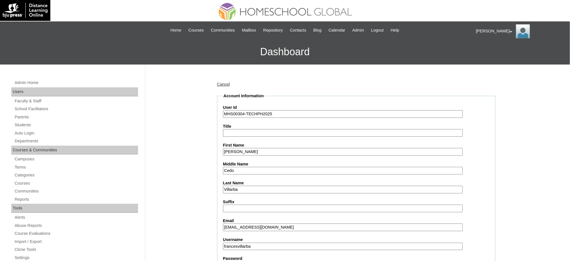
click at [240, 152] on input "Frances Vince" at bounding box center [343, 152] width 240 height 8
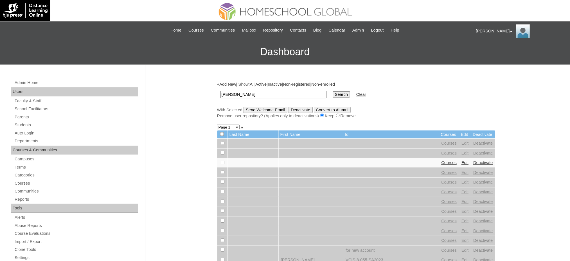
type input "[PERSON_NAME]"
click at [333, 93] on input "Search" at bounding box center [341, 94] width 17 height 6
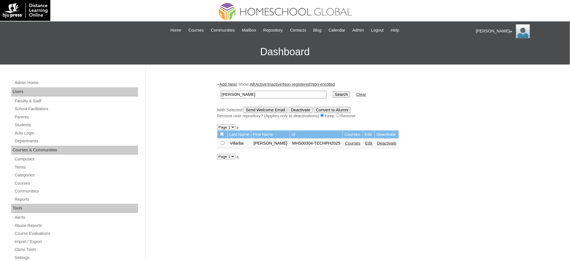
click at [345, 142] on link "Courses" at bounding box center [352, 143] width 15 height 5
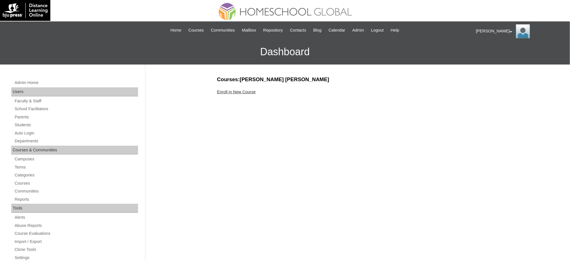
click at [243, 92] on link "Enroll in New Course" at bounding box center [236, 91] width 39 height 5
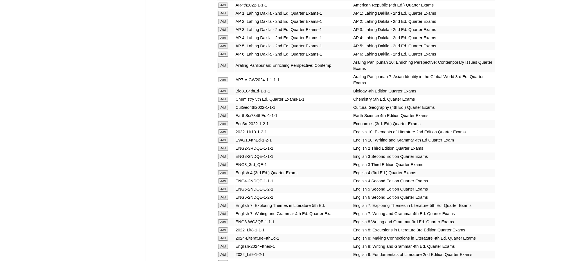
scroll to position [600, 0]
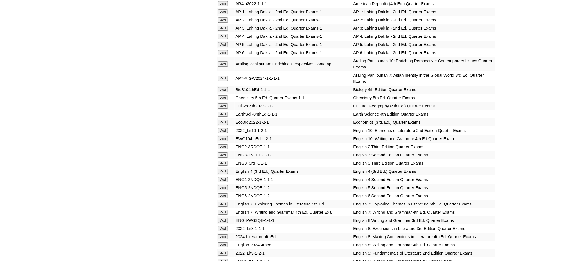
click at [221, 42] on input "Add" at bounding box center [223, 44] width 10 height 5
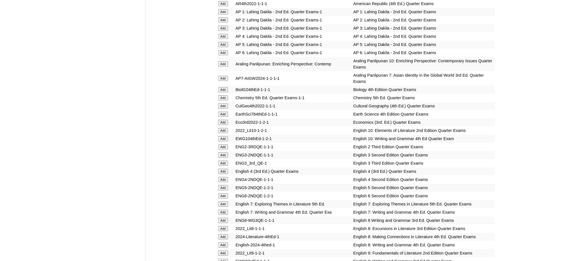
click at [221, 42] on input "Add" at bounding box center [223, 44] width 10 height 5
click at [223, 185] on input "Add" at bounding box center [223, 187] width 10 height 5
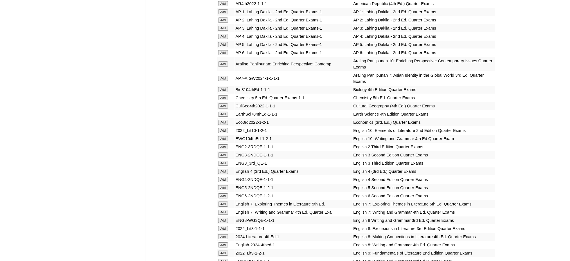
click at [223, 185] on input "Add" at bounding box center [223, 187] width 10 height 5
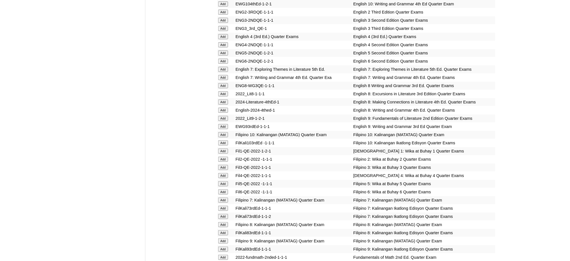
scroll to position [750, 0]
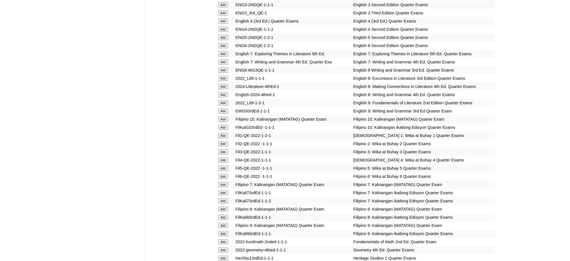
click at [226, 165] on input "Add" at bounding box center [223, 167] width 10 height 5
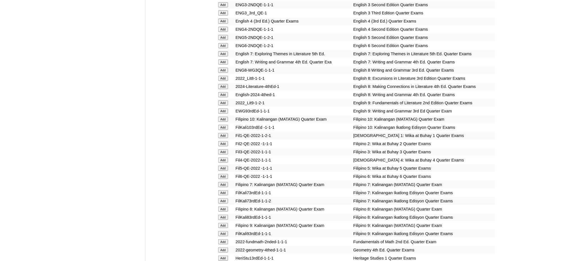
click at [226, 165] on input "Add" at bounding box center [223, 167] width 10 height 5
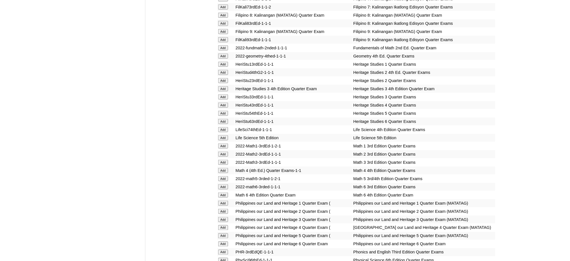
scroll to position [975, 0]
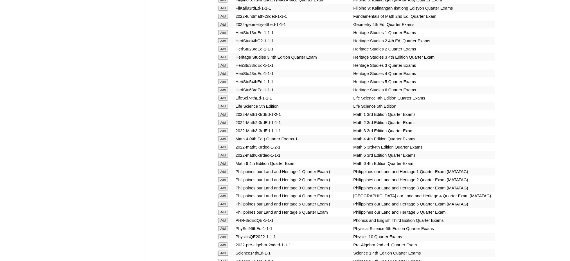
click at [224, 144] on form "Add" at bounding box center [225, 146] width 15 height 5
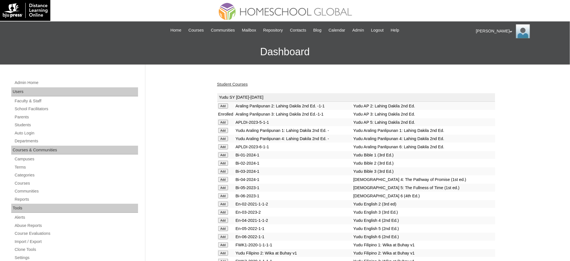
click at [245, 82] on link "Student Courses" at bounding box center [232, 84] width 31 height 5
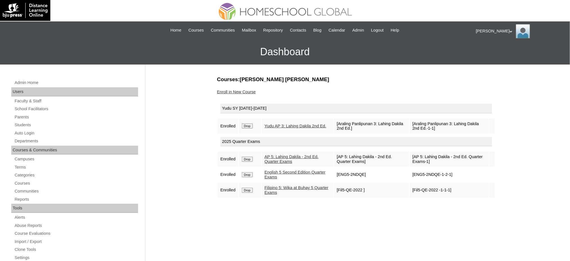
click at [248, 123] on input "Drop" at bounding box center [247, 125] width 11 height 5
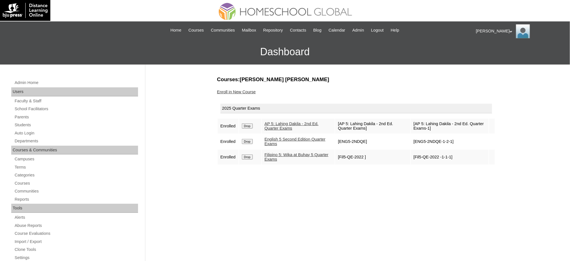
click at [235, 90] on link "Enroll in New Course" at bounding box center [236, 91] width 39 height 5
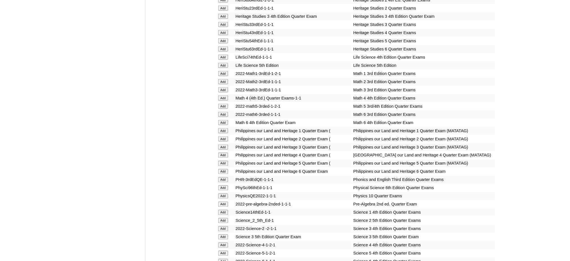
scroll to position [1013, 0]
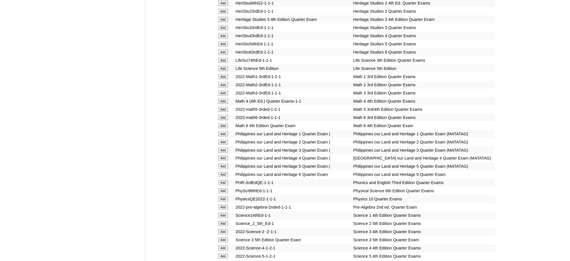
click at [223, 107] on input "Add" at bounding box center [223, 109] width 10 height 5
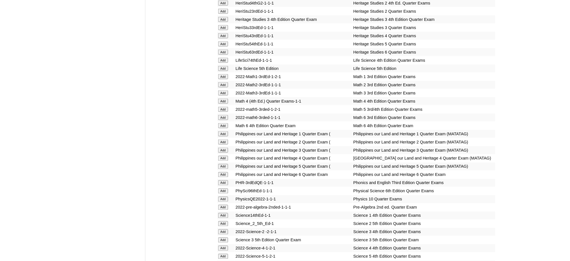
click at [223, 107] on input "Add" at bounding box center [223, 109] width 10 height 5
click at [224, 253] on input "Add" at bounding box center [223, 255] width 10 height 5
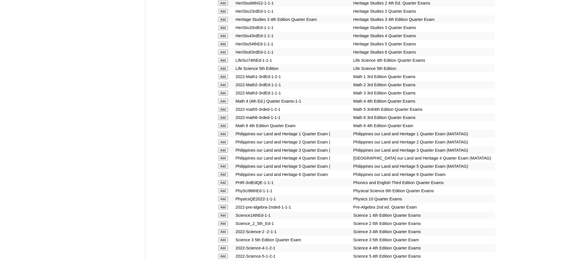
click at [224, 253] on input "Add" at bounding box center [223, 255] width 10 height 5
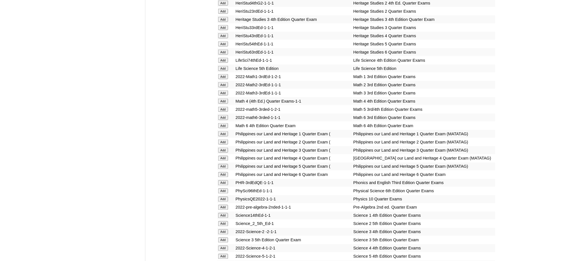
click at [224, 253] on input "Add" at bounding box center [223, 255] width 10 height 5
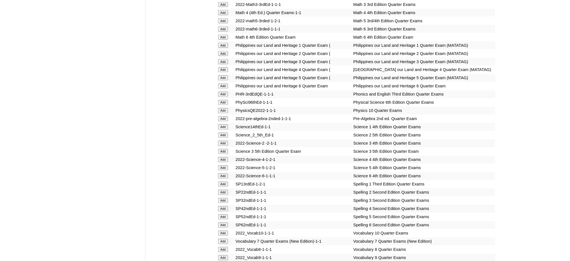
scroll to position [1125, 0]
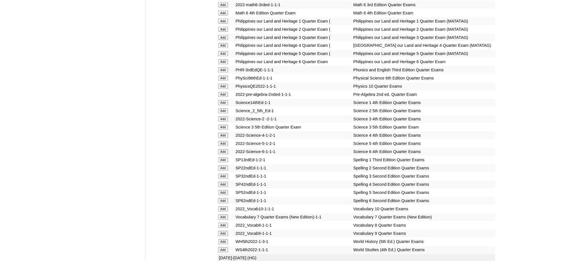
click at [225, 190] on input "Add" at bounding box center [223, 192] width 10 height 5
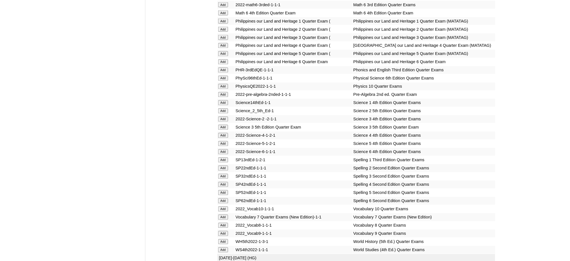
click at [225, 190] on input "Add" at bounding box center [223, 192] width 10 height 5
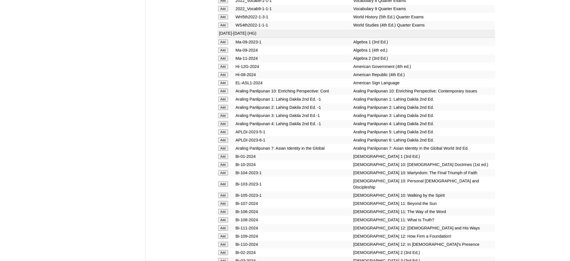
scroll to position [1350, 0]
click at [219, 129] on input "Add" at bounding box center [223, 131] width 10 height 5
click at [220, 129] on input "Add" at bounding box center [223, 131] width 10 height 5
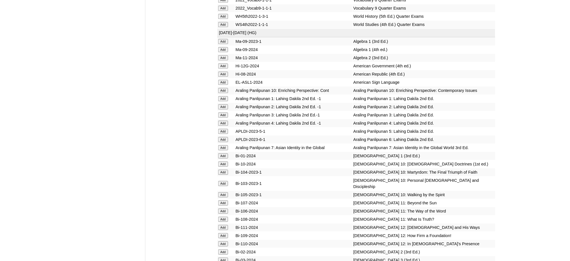
click at [220, 129] on input "Add" at bounding box center [223, 131] width 10 height 5
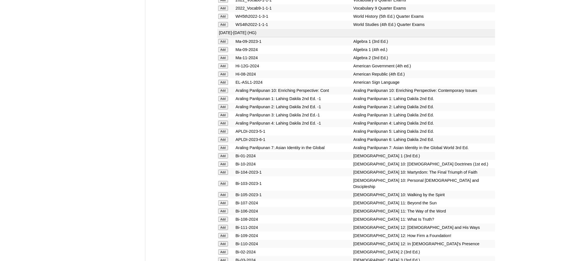
click at [220, 129] on input "Add" at bounding box center [223, 131] width 10 height 5
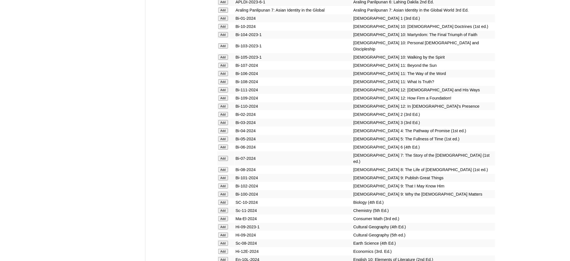
scroll to position [1575, 0]
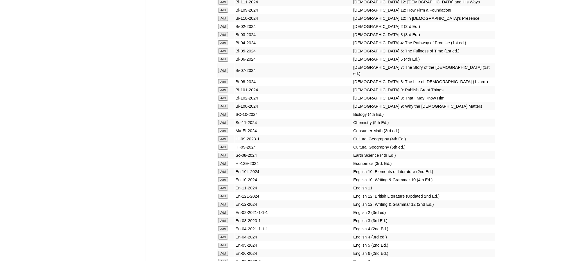
click at [221, 242] on input "Add" at bounding box center [223, 244] width 10 height 5
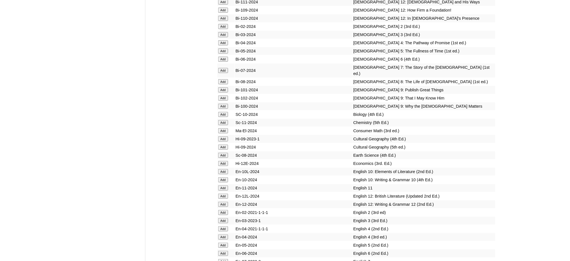
click at [221, 242] on input "Add" at bounding box center [223, 244] width 10 height 5
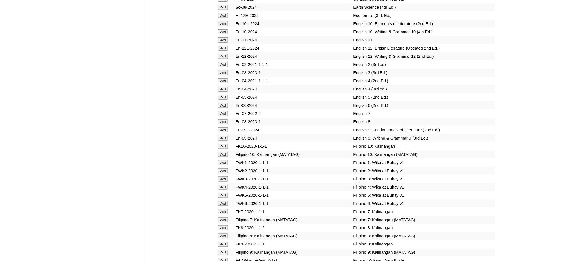
scroll to position [1763, 0]
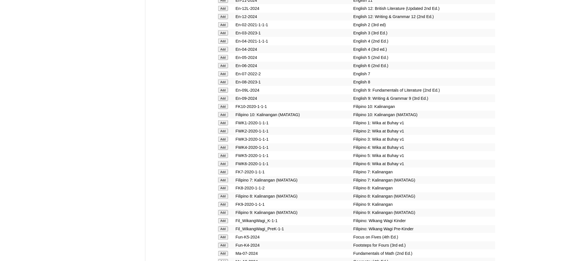
click at [226, 153] on input "Add" at bounding box center [223, 155] width 10 height 5
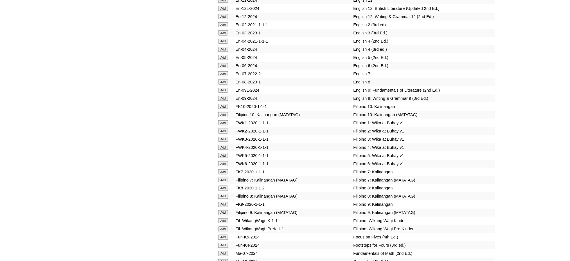
click at [226, 153] on input "Add" at bounding box center [223, 155] width 10 height 5
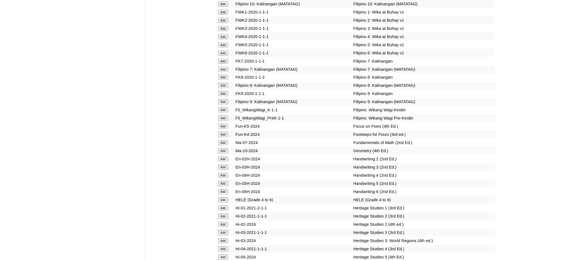
scroll to position [1875, 0]
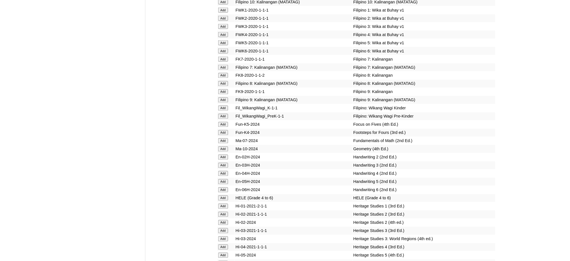
click at [223, 195] on input "Add" at bounding box center [223, 197] width 10 height 5
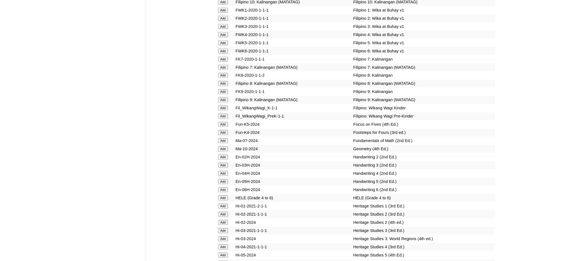
click at [223, 195] on input "Add" at bounding box center [223, 197] width 10 height 5
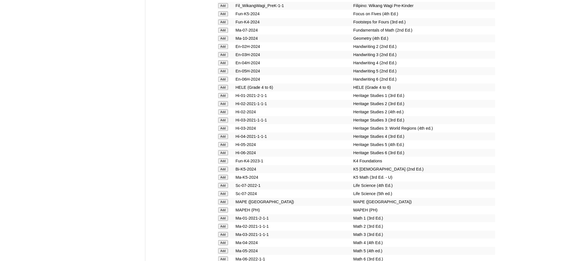
scroll to position [1988, 0]
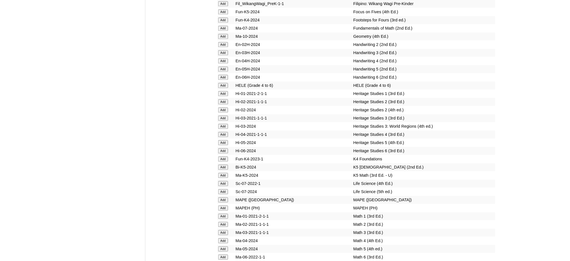
click at [221, 205] on input "Add" at bounding box center [223, 207] width 10 height 5
drag, startPoint x: 217, startPoint y: 192, endPoint x: 221, endPoint y: 192, distance: 3.9
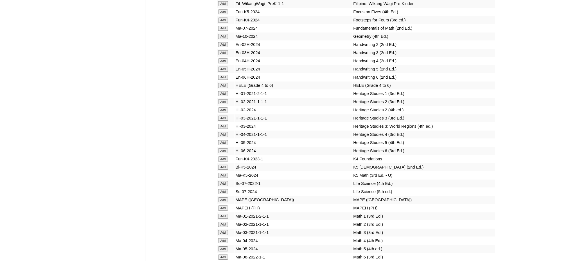
click at [221, 246] on input "Add" at bounding box center [223, 248] width 10 height 5
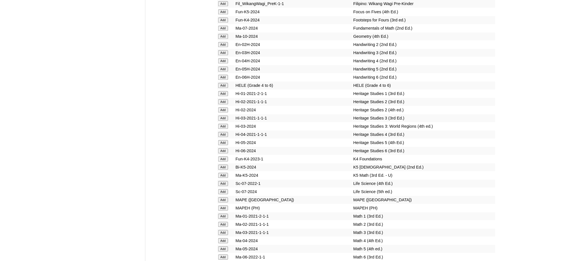
click at [221, 246] on input "Add" at bounding box center [223, 248] width 10 height 5
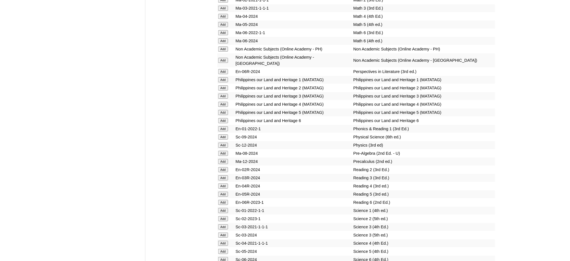
scroll to position [2213, 0]
click at [220, 190] on input "Add" at bounding box center [223, 192] width 10 height 5
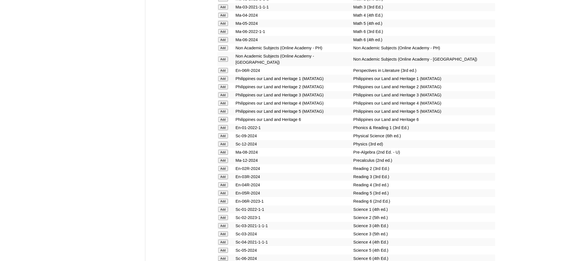
click at [220, 190] on input "Add" at bounding box center [223, 192] width 10 height 5
click at [227, 247] on input "Add" at bounding box center [223, 249] width 10 height 5
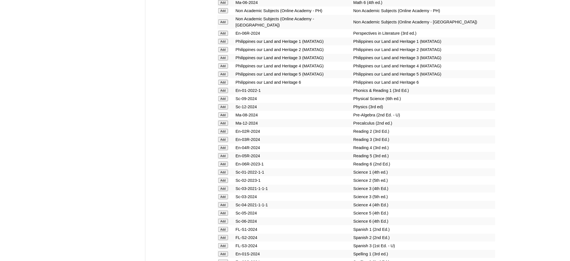
scroll to position [2251, 0]
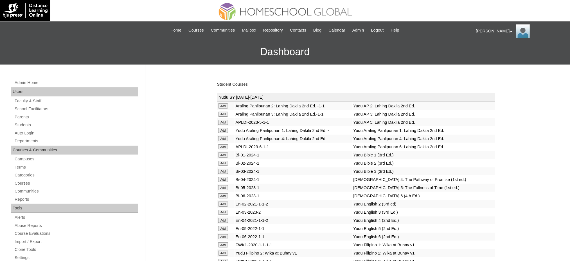
click at [237, 84] on link "Student Courses" at bounding box center [232, 84] width 31 height 5
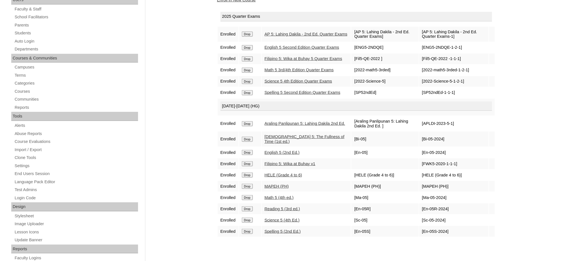
scroll to position [75, 0]
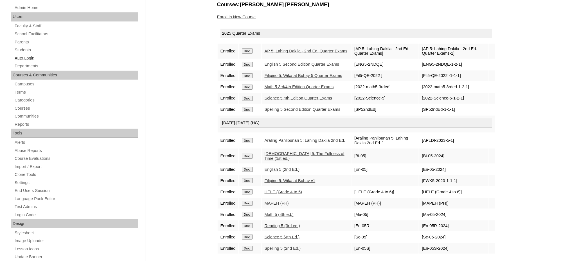
click at [28, 58] on link "Auto Login" at bounding box center [76, 58] width 124 height 7
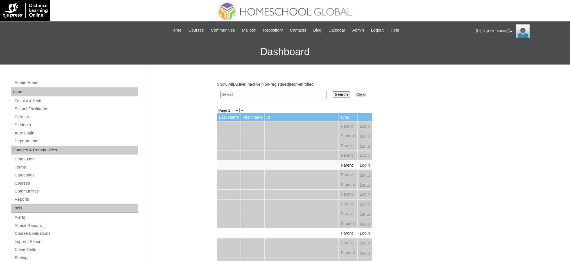
click at [244, 96] on input "text" at bounding box center [274, 95] width 106 height 8
paste input "[PERSON_NAME]"
type input "[PERSON_NAME]"
click at [333, 93] on input "Search" at bounding box center [341, 94] width 17 height 6
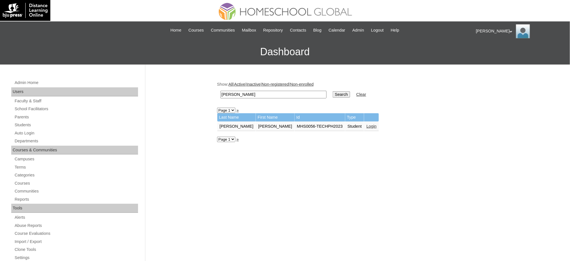
click at [367, 124] on link "Login" at bounding box center [372, 126] width 10 height 5
